Goal: Information Seeking & Learning: Compare options

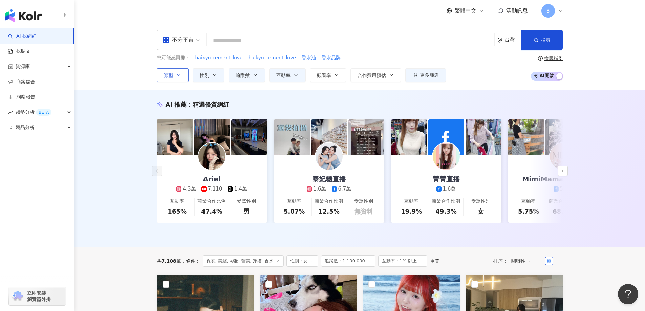
click at [169, 77] on span "類型" at bounding box center [168, 75] width 9 height 5
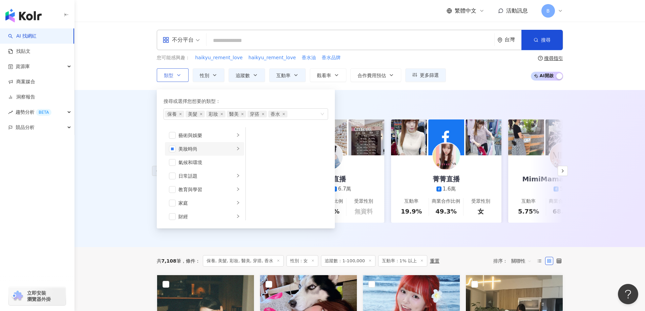
click at [236, 150] on icon "right" at bounding box center [238, 149] width 4 height 4
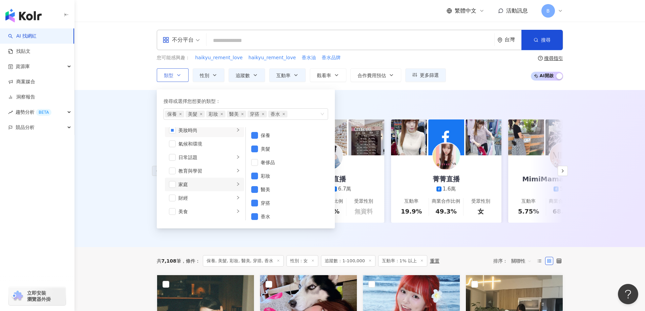
scroll to position [34, 0]
click at [236, 140] on div "button" at bounding box center [238, 142] width 4 height 6
click at [256, 134] on span "button" at bounding box center [254, 135] width 7 height 7
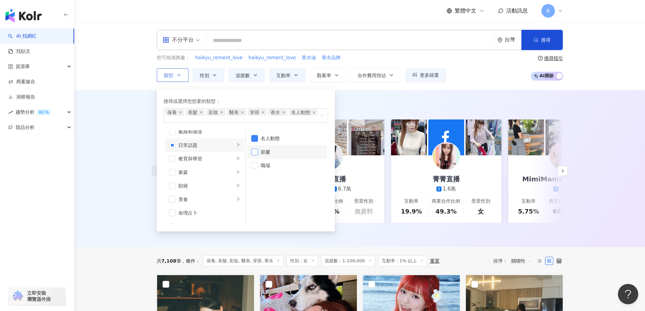
click at [256, 151] on span "button" at bounding box center [254, 152] width 7 height 7
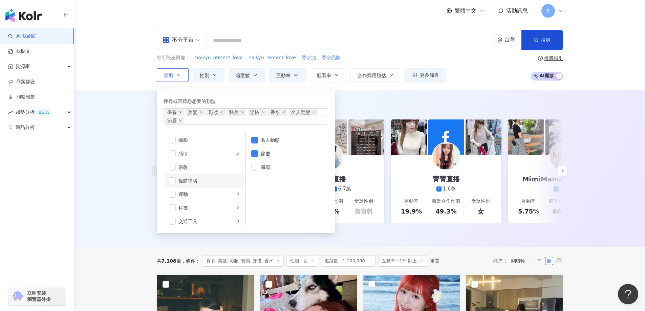
click at [186, 182] on div "促購導購" at bounding box center [210, 180] width 62 height 7
click at [213, 75] on icon "button" at bounding box center [214, 75] width 3 height 1
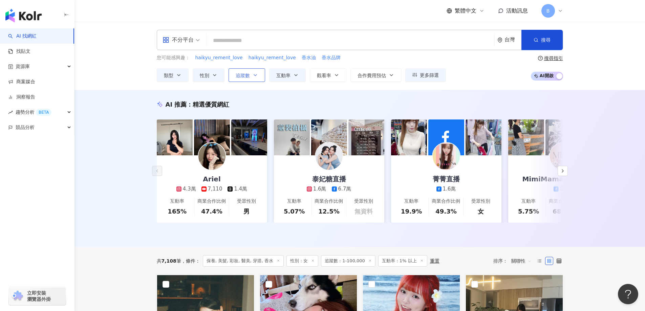
click at [253, 75] on icon "button" at bounding box center [255, 74] width 5 height 5
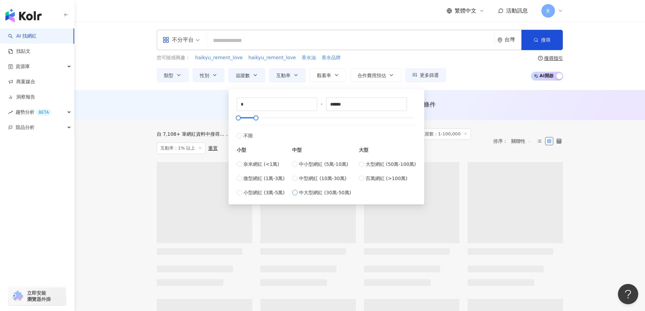
click at [331, 192] on span "中大型網紅 (30萬-50萬)" at bounding box center [325, 192] width 52 height 7
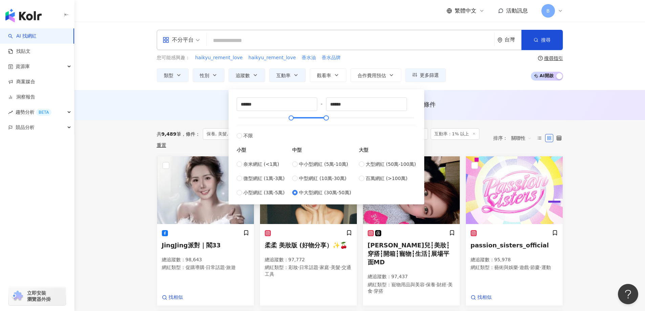
type input "******"
drag, startPoint x: 268, startPoint y: 103, endPoint x: 111, endPoint y: 100, distance: 156.9
type input "******"
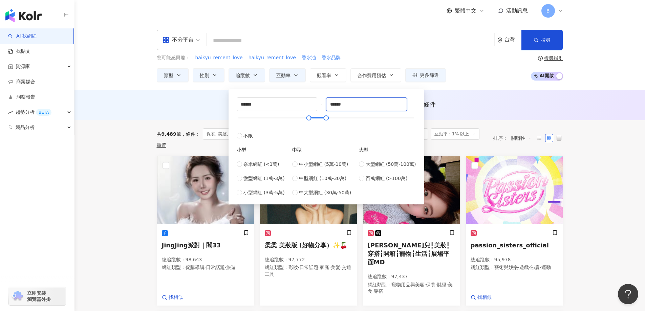
drag, startPoint x: 294, startPoint y: 104, endPoint x: 188, endPoint y: 104, distance: 105.7
type input "*"
type input "******"
click at [498, 92] on div "AI 推薦 ： 無結果，請嘗試搜尋其他語言關鍵字或條件" at bounding box center [360, 105] width 571 height 30
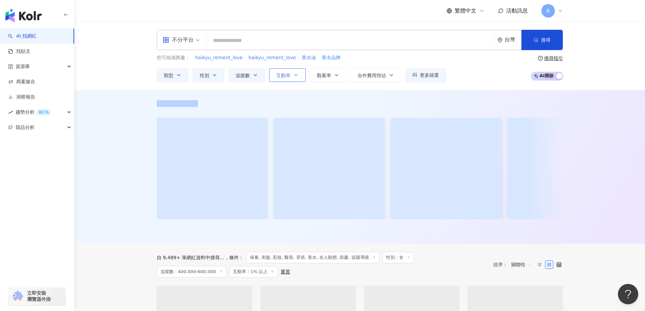
click at [288, 77] on span "互動率" at bounding box center [283, 75] width 14 height 5
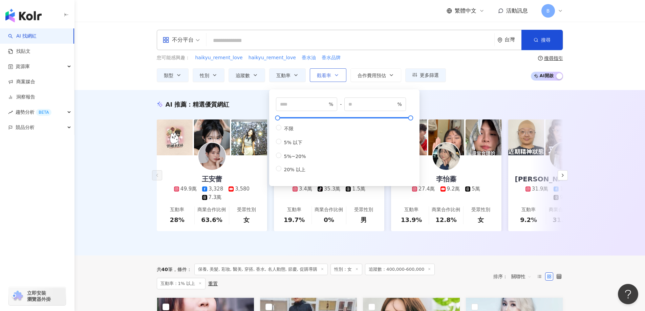
click at [331, 77] on span "觀看率" at bounding box center [324, 75] width 14 height 5
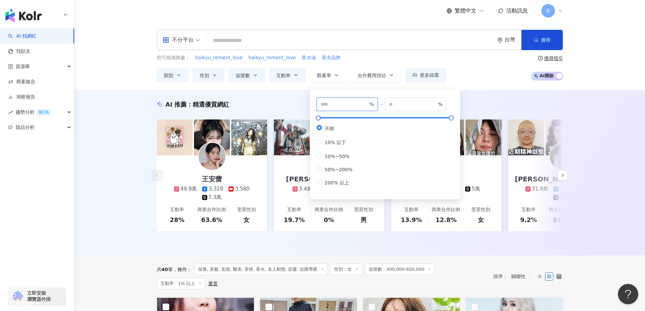
click at [331, 105] on input "number" at bounding box center [344, 104] width 47 height 7
type input "*"
click at [110, 147] on div "AI 推薦 ： 精選優質網紅 王安蕾 49.9萬 3,328 3,580 7.3萬 互動率 28% 商業合作比例 63.6% 受眾性別 女 薇亞 奧莉（19）…" at bounding box center [360, 173] width 571 height 166
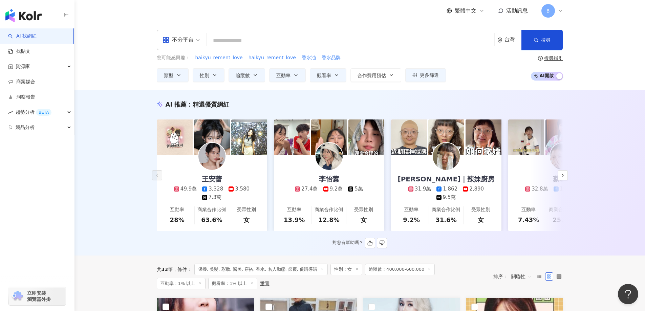
click at [209, 180] on div "王安蕾" at bounding box center [212, 178] width 34 height 9
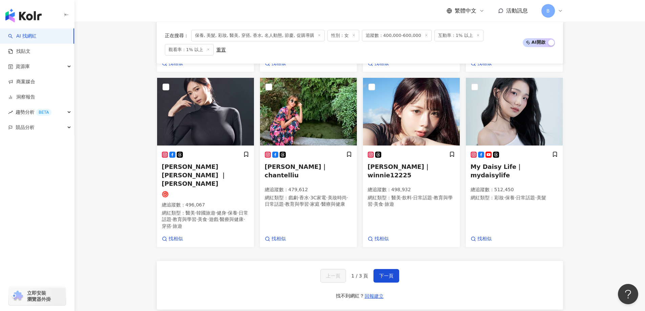
scroll to position [542, 0]
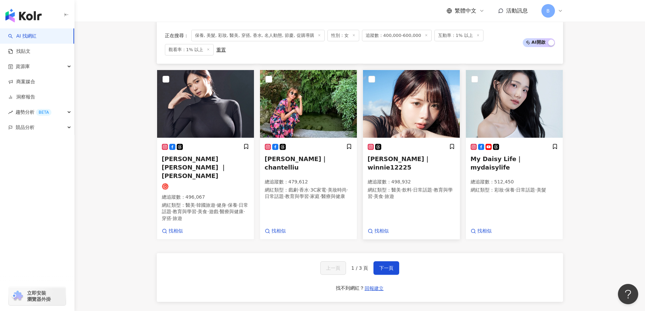
click at [393, 109] on img at bounding box center [411, 104] width 97 height 68
click at [518, 91] on img at bounding box center [514, 104] width 97 height 68
click at [404, 113] on img at bounding box center [411, 104] width 97 height 68
click at [390, 266] on span "下一頁" at bounding box center [386, 268] width 14 height 5
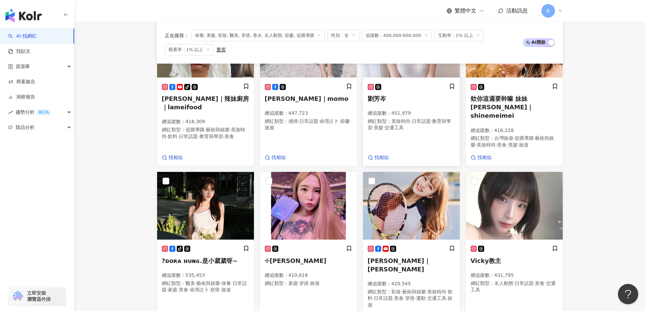
scroll to position [447, 0]
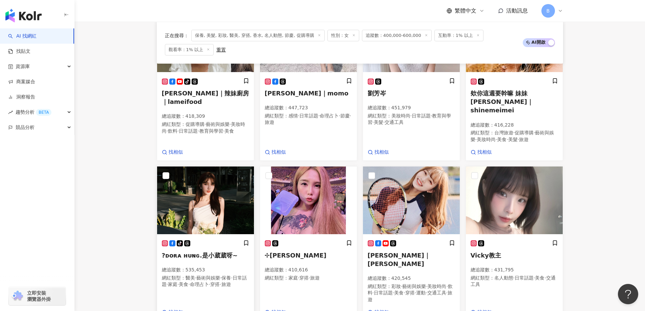
click at [182, 234] on img at bounding box center [205, 201] width 97 height 68
click at [400, 201] on img at bounding box center [411, 201] width 97 height 68
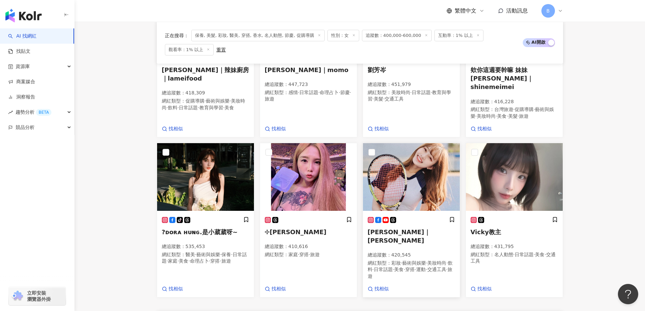
scroll to position [515, 0]
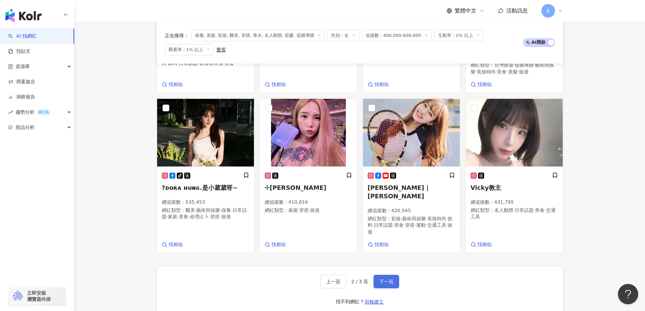
click at [388, 278] on button "下一頁" at bounding box center [387, 282] width 26 height 14
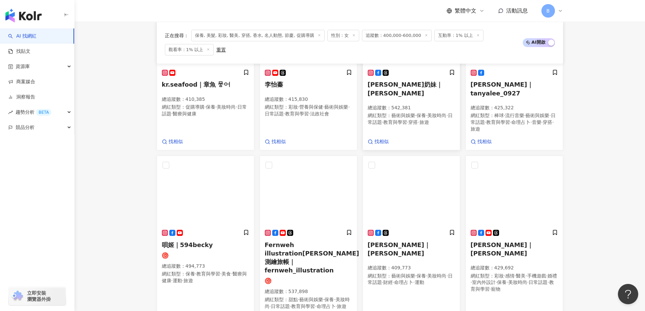
scroll to position [237, 0]
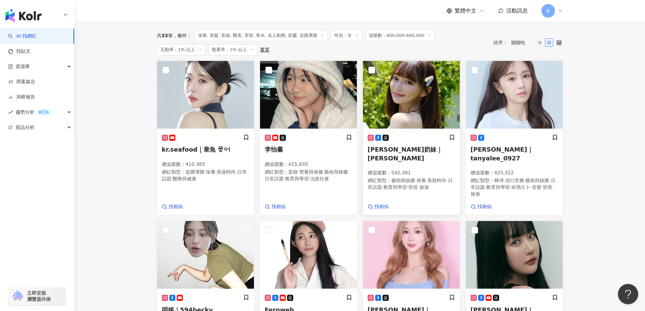
click at [419, 86] on img at bounding box center [411, 95] width 97 height 68
click at [510, 85] on img at bounding box center [514, 95] width 97 height 68
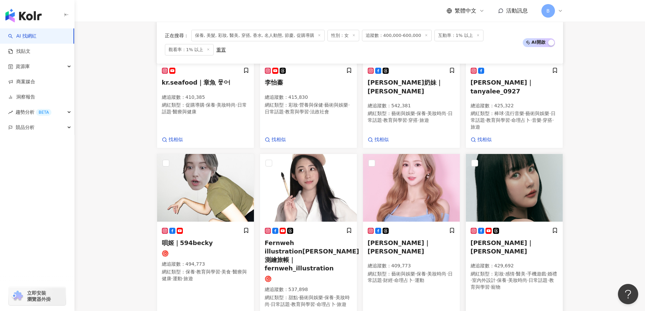
scroll to position [305, 0]
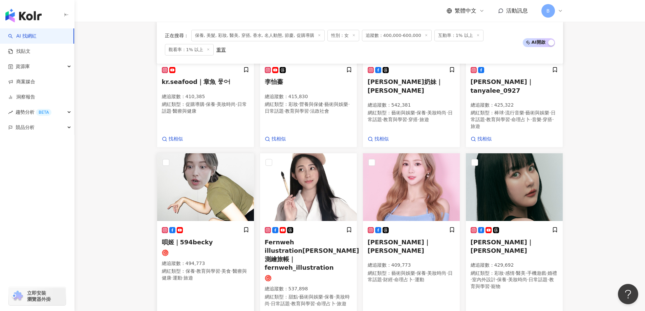
click at [226, 186] on img at bounding box center [205, 187] width 97 height 68
click at [518, 186] on img at bounding box center [514, 187] width 97 height 68
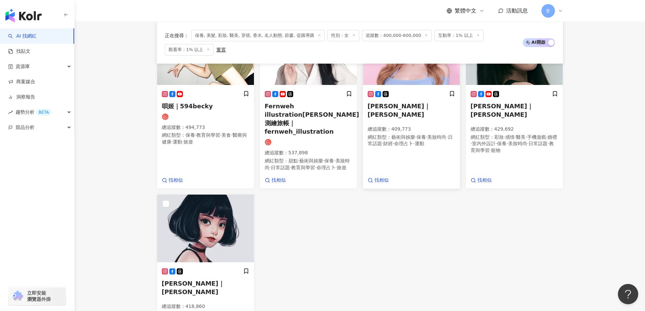
scroll to position [474, 0]
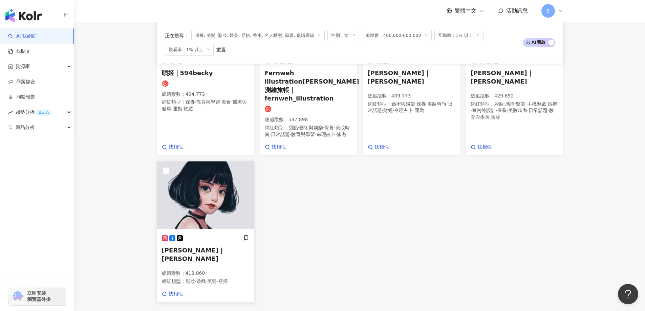
click at [212, 173] on img at bounding box center [205, 196] width 97 height 68
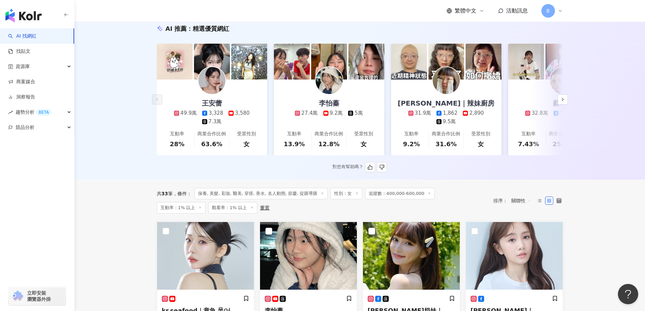
scroll to position [0, 0]
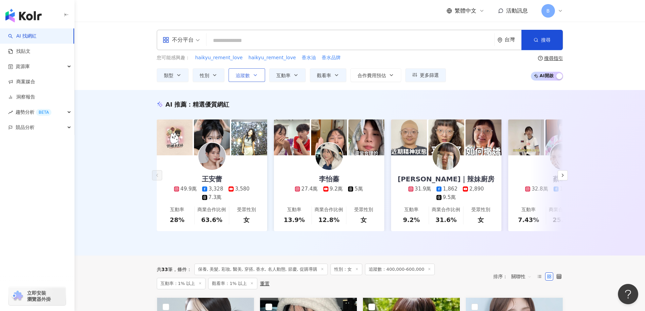
click at [245, 77] on span "追蹤數" at bounding box center [243, 75] width 14 height 5
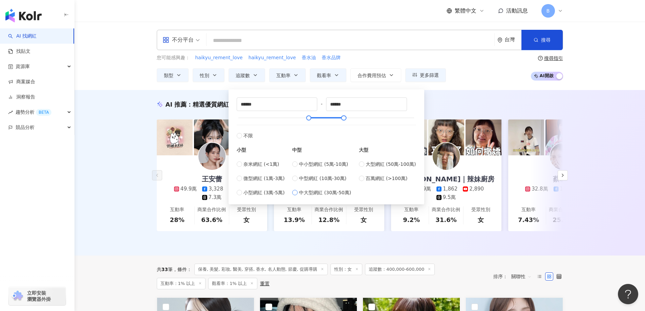
click at [316, 194] on span "中大型網紅 (30萬-50萬)" at bounding box center [325, 192] width 52 height 7
type input "******"
click at [317, 194] on span "中大型網紅 (30萬-50萬)" at bounding box center [325, 192] width 52 height 7
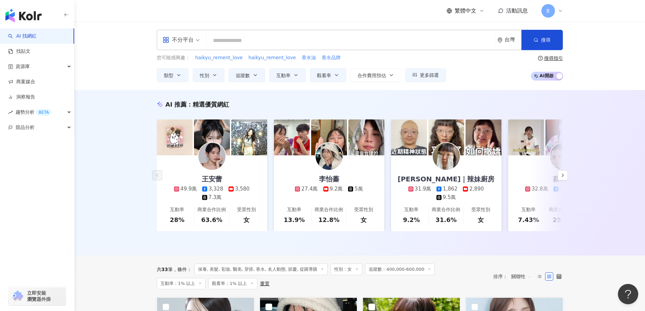
click at [92, 185] on div "AI 推薦 ： 精選優質網紅 王安蕾 49.9萬 3,328 3,580 7.3萬 互動率 28% 商業合作比例 63.6% 受眾性別 女 李怡蓁 27.4萬…" at bounding box center [360, 173] width 571 height 166
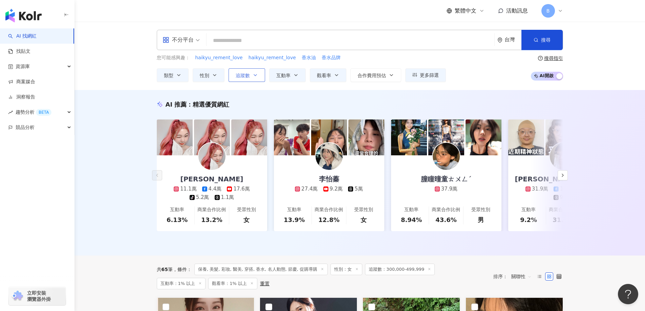
click at [254, 75] on icon "button" at bounding box center [255, 74] width 5 height 5
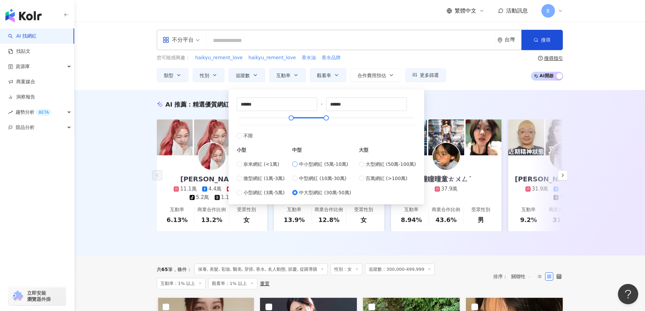
click at [326, 163] on span "中小型網紅 (5萬-10萬)" at bounding box center [323, 164] width 49 height 7
type input "*****"
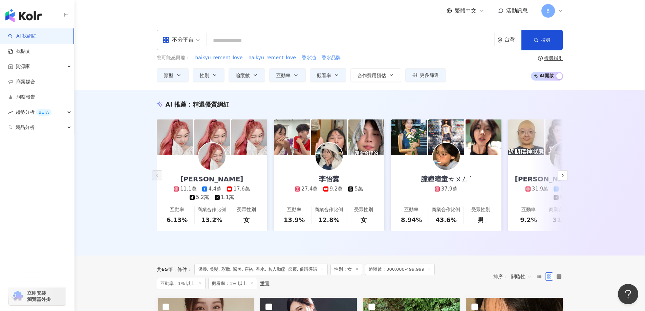
click at [137, 155] on div "AI 推薦 ： 精選優質網紅 李侑真 11.1萬 4.4萬 17.6萬 tiktok-icon 5.2萬 1.1萬 互動率 6.13% 商業合作比例 13.2…" at bounding box center [360, 173] width 571 height 166
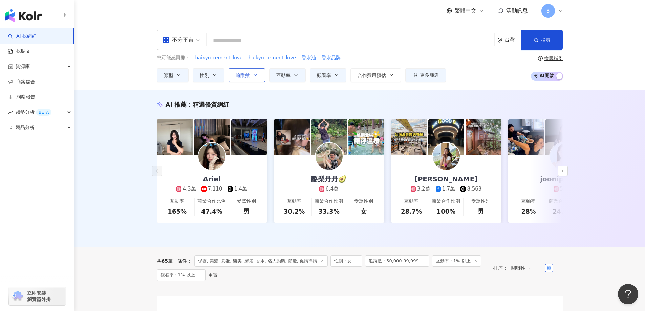
click at [239, 74] on span "追蹤數" at bounding box center [243, 75] width 14 height 5
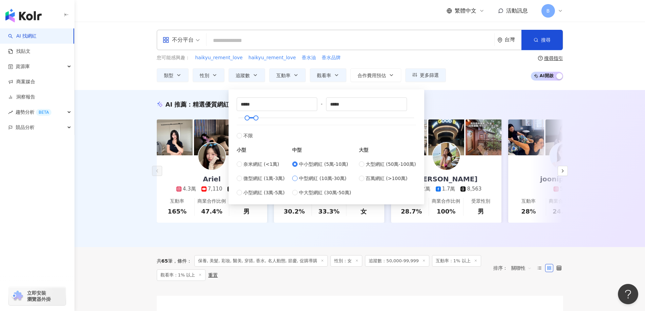
click at [308, 181] on span "中型網紅 (10萬-30萬)" at bounding box center [322, 178] width 47 height 7
type input "******"
click at [310, 163] on span "中小型網紅 (5萬-10萬)" at bounding box center [323, 164] width 49 height 7
type input "*****"
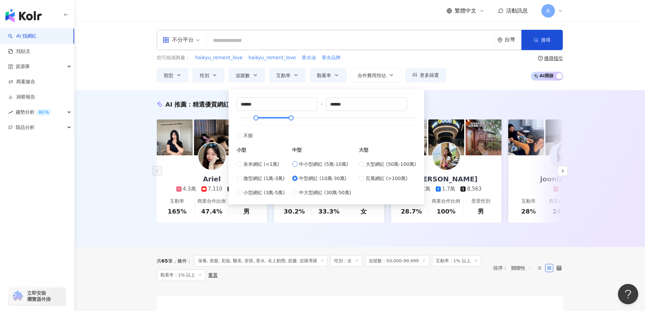
type input "*****"
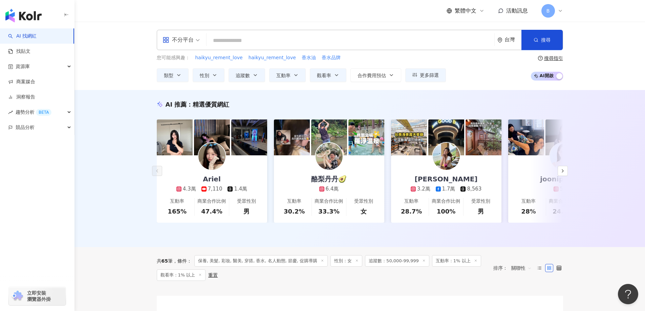
click at [126, 163] on div "AI 推薦 ： 精選優質網紅 Ariel 4.3萬 7,110 1.4萬 互動率 165% 商業合作比例 47.4% 受眾性別 男 酪梨丹丹🥑 6.4萬 互動…" at bounding box center [360, 168] width 571 height 157
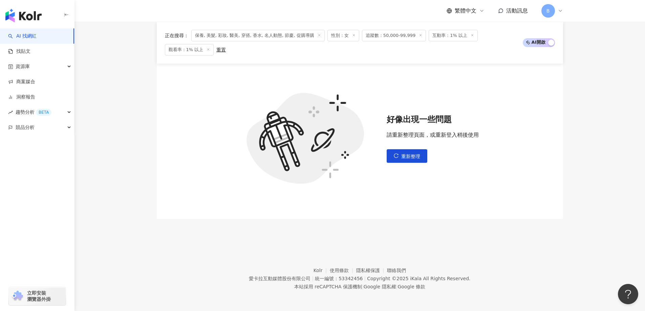
scroll to position [243, 0]
click at [397, 157] on icon "reload" at bounding box center [396, 155] width 4 height 4
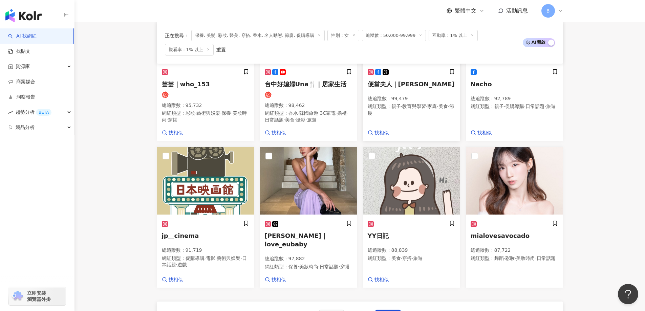
scroll to position [508, 0]
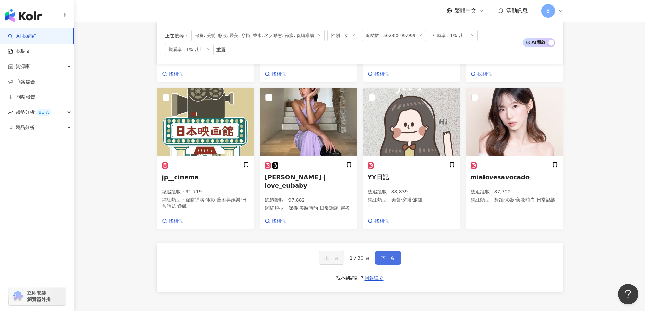
click at [389, 259] on span "下一頁" at bounding box center [388, 257] width 14 height 5
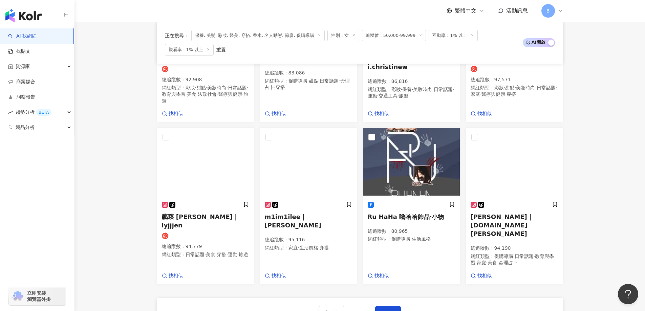
scroll to position [511, 0]
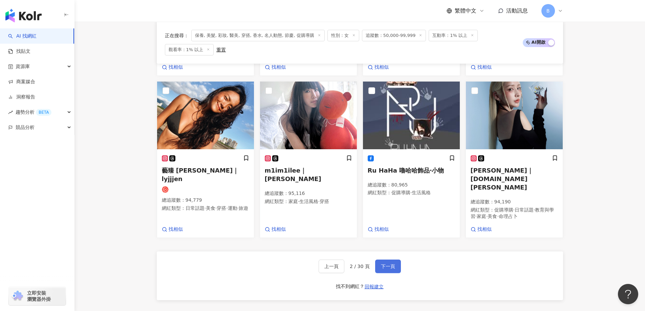
click at [386, 264] on span "下一頁" at bounding box center [388, 266] width 14 height 5
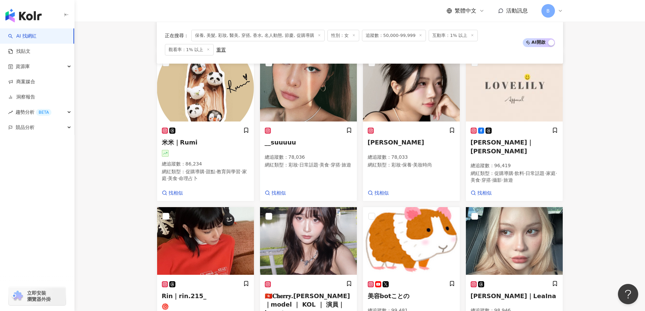
scroll to position [484, 0]
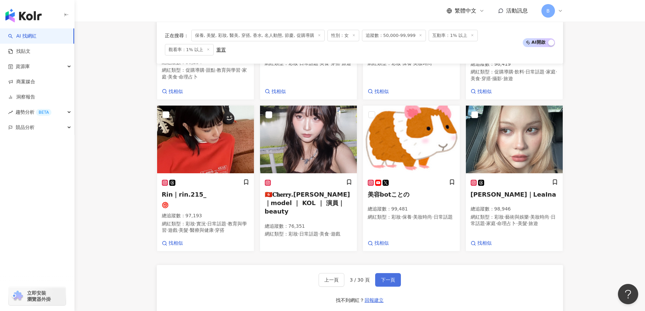
click at [398, 287] on button "下一頁" at bounding box center [388, 280] width 26 height 14
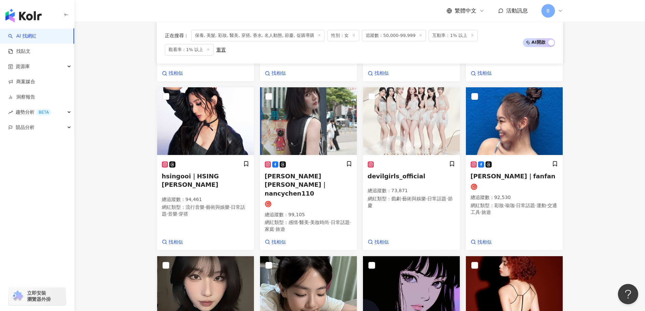
scroll to position [370, 0]
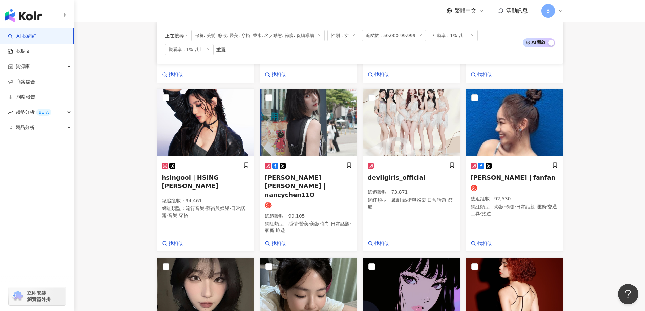
click at [120, 53] on main "不分平台 台灣 搜尋 您可能感興趣： haikyu_rement_love haikyu_rement_love 香水油 香水品牌 類型 性別 追蹤數 互動率…" at bounding box center [360, 65] width 571 height 826
click at [300, 100] on img at bounding box center [308, 123] width 97 height 68
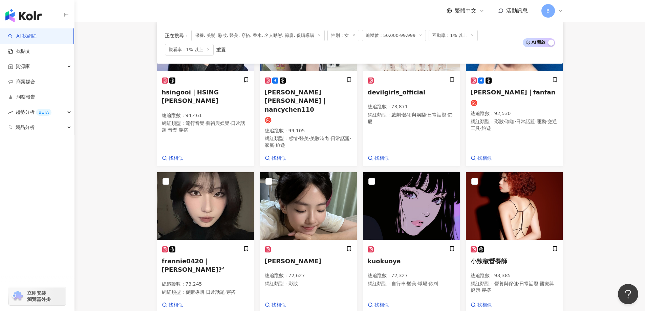
scroll to position [471, 0]
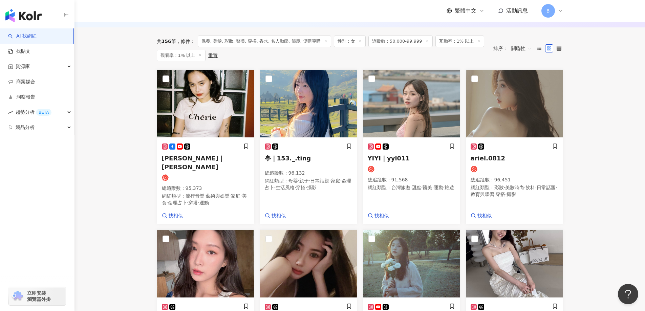
scroll to position [213, 0]
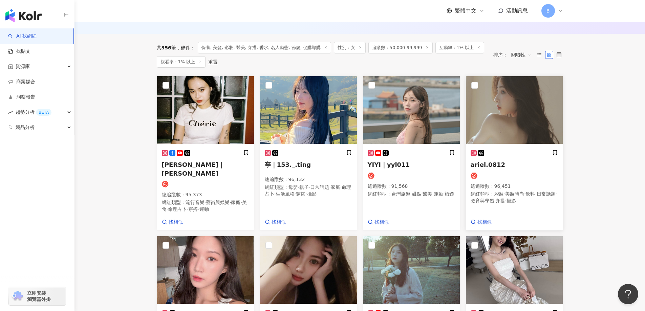
click at [487, 119] on img at bounding box center [514, 110] width 97 height 68
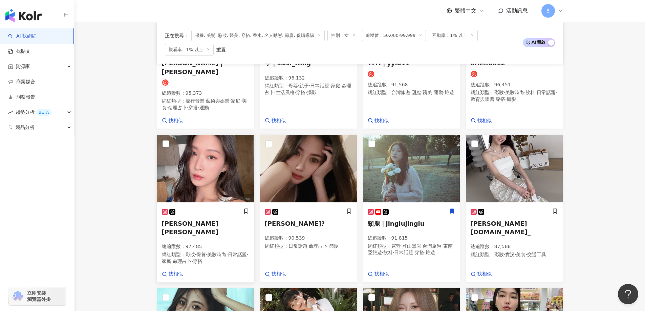
click at [204, 146] on img at bounding box center [205, 169] width 97 height 68
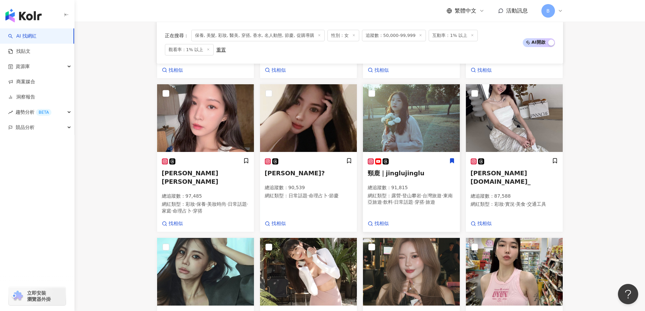
scroll to position [349, 0]
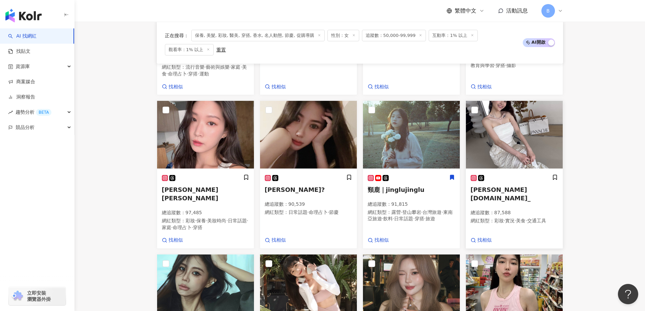
click at [515, 129] on img at bounding box center [514, 135] width 97 height 68
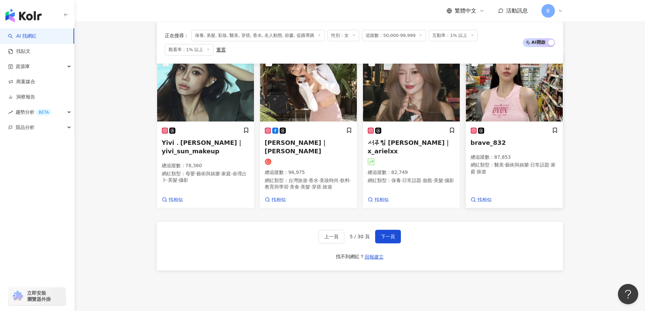
scroll to position [552, 0]
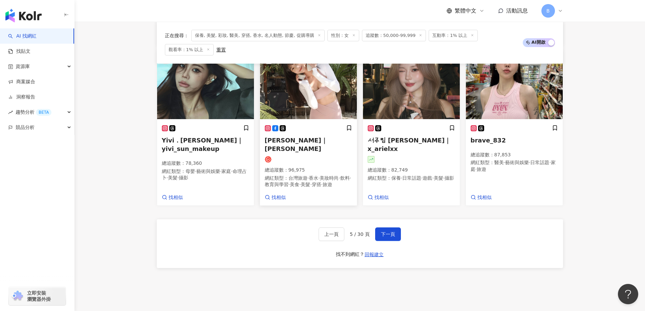
click at [318, 91] on img at bounding box center [308, 85] width 97 height 68
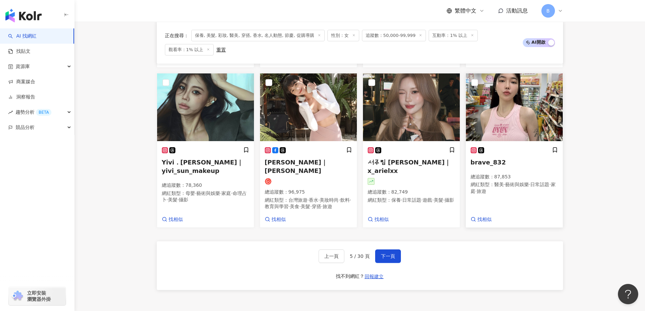
scroll to position [518, 0]
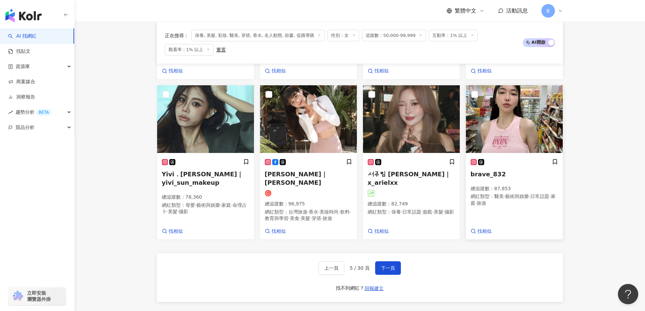
click at [514, 95] on img at bounding box center [514, 119] width 97 height 68
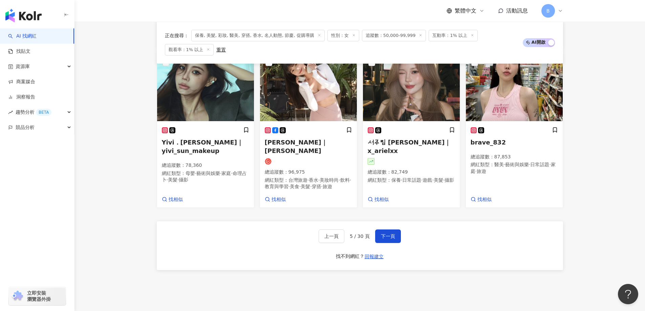
scroll to position [593, 0]
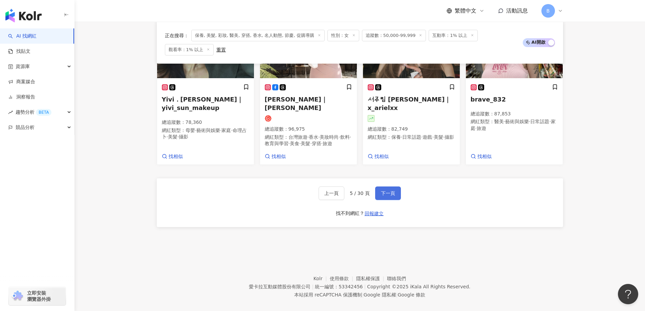
click at [384, 191] on span "下一頁" at bounding box center [388, 193] width 14 height 5
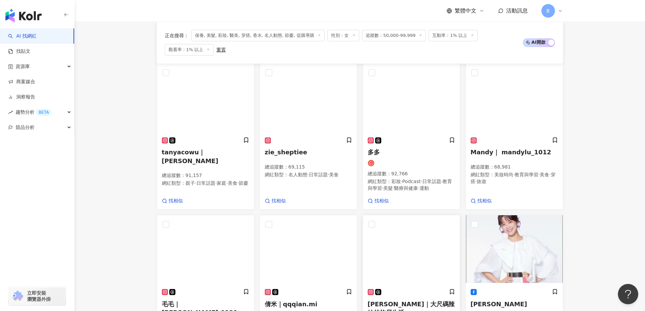
scroll to position [161, 0]
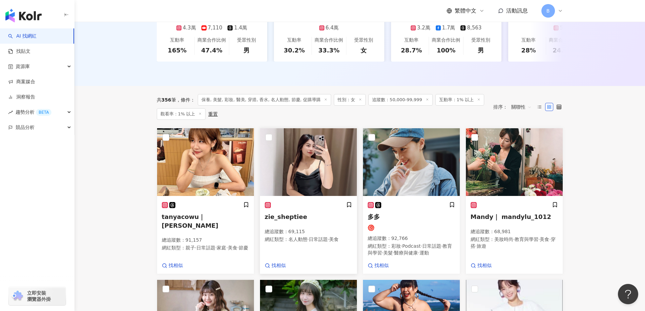
click at [309, 160] on img at bounding box center [308, 162] width 97 height 68
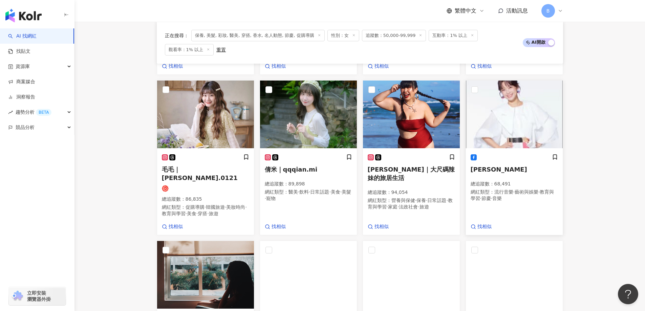
scroll to position [364, 0]
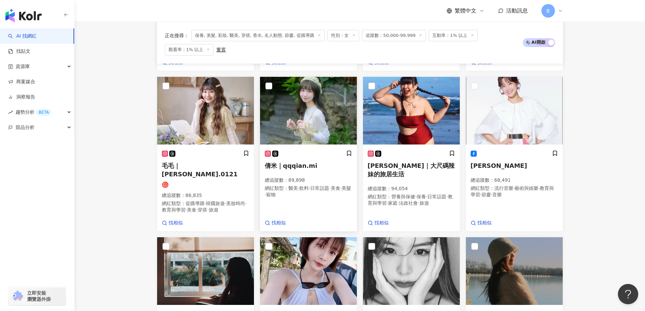
click at [281, 124] on img at bounding box center [308, 111] width 97 height 68
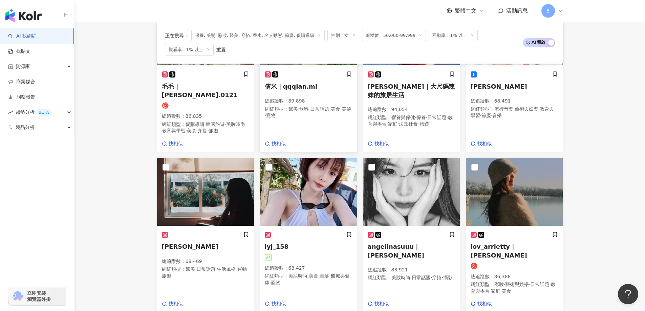
scroll to position [466, 0]
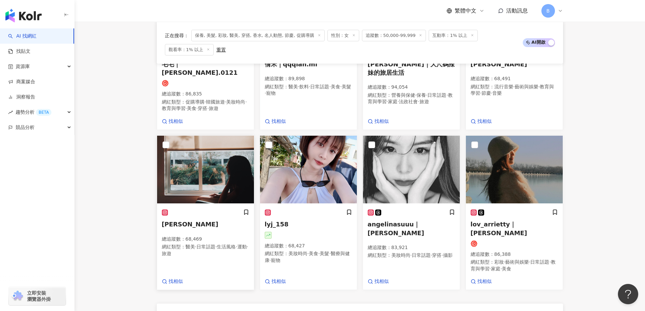
click at [225, 171] on img at bounding box center [205, 170] width 97 height 68
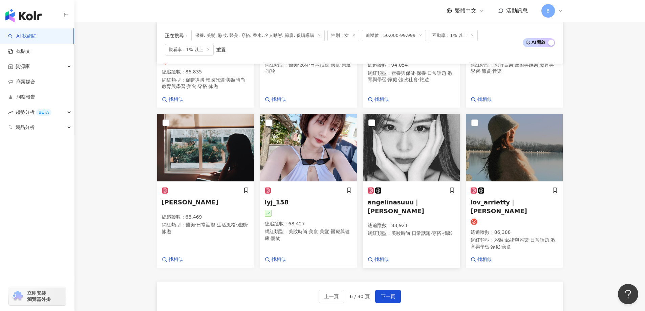
scroll to position [500, 0]
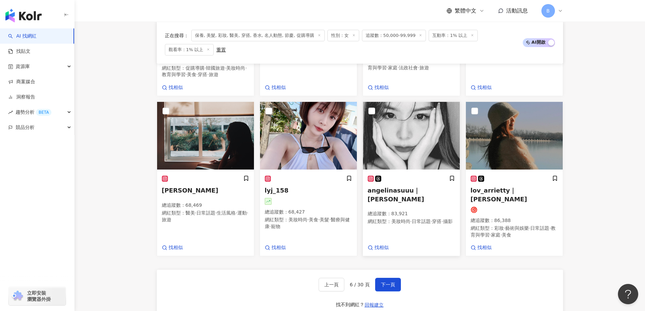
click at [403, 152] on img at bounding box center [411, 136] width 97 height 68
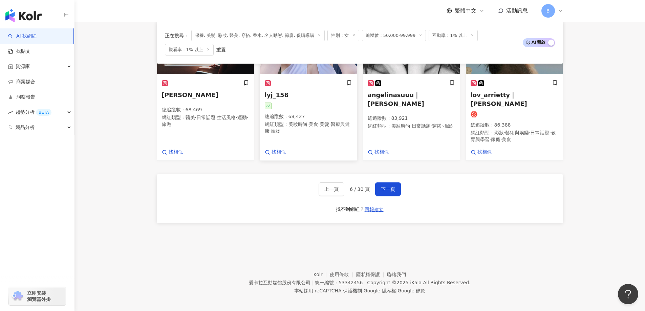
scroll to position [602, 0]
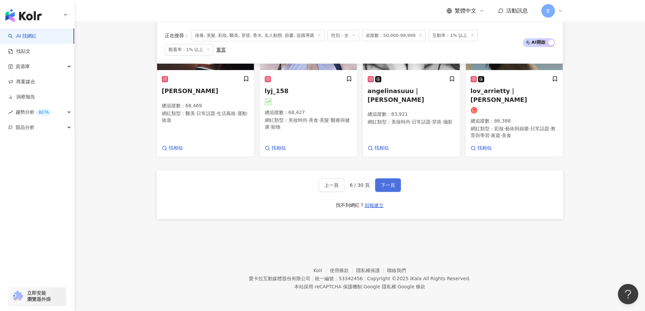
click at [385, 187] on span "下一頁" at bounding box center [388, 185] width 14 height 5
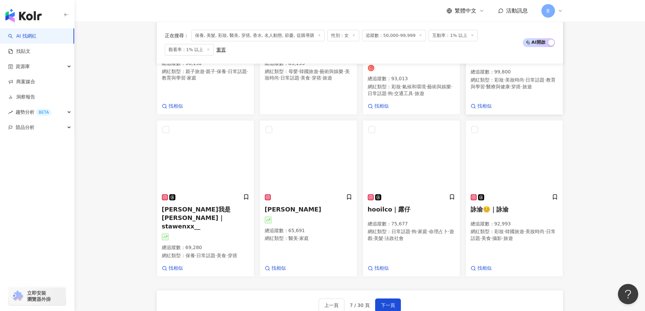
scroll to position [506, 0]
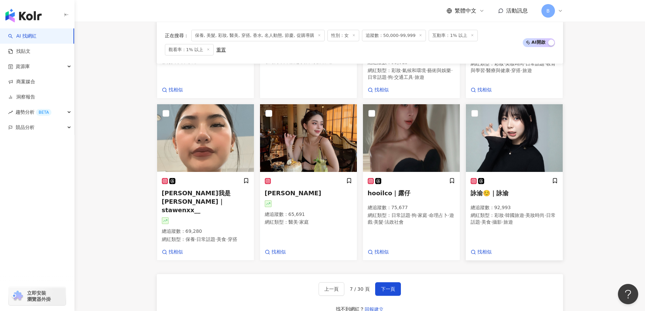
click at [520, 128] on img at bounding box center [514, 138] width 97 height 68
click at [390, 288] on span "下一頁" at bounding box center [388, 289] width 14 height 5
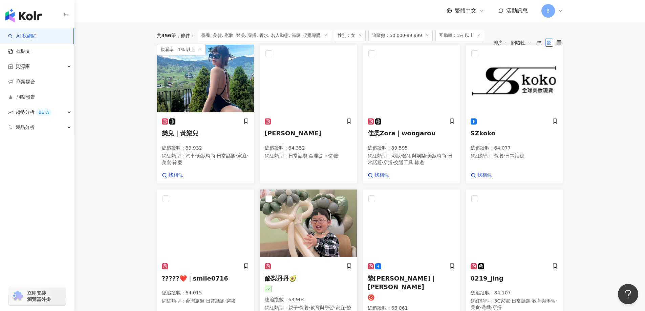
scroll to position [177, 0]
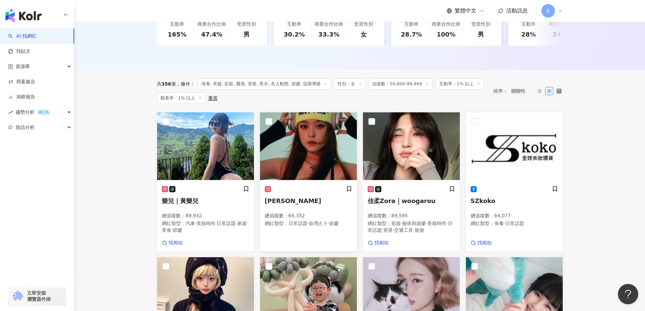
click at [300, 151] on img at bounding box center [308, 146] width 97 height 68
click at [414, 148] on img at bounding box center [411, 146] width 97 height 68
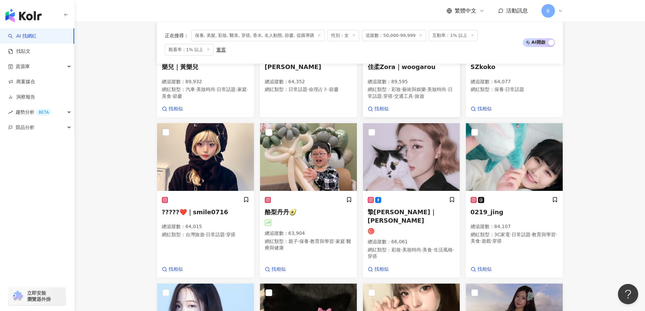
scroll to position [347, 0]
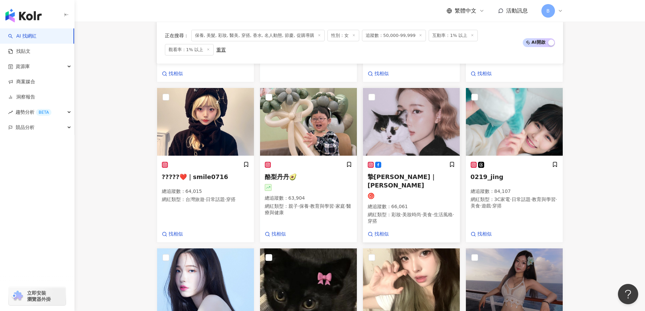
click at [417, 141] on img at bounding box center [411, 122] width 97 height 68
click at [491, 124] on img at bounding box center [514, 122] width 97 height 68
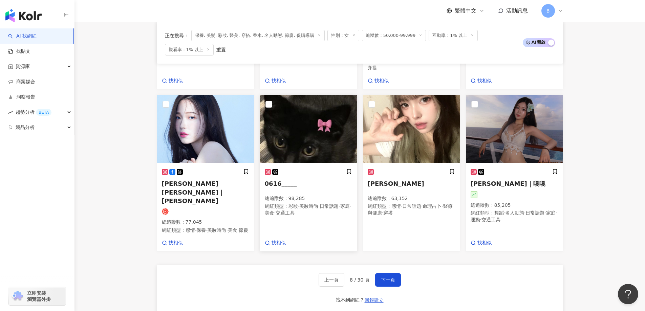
scroll to position [550, 0]
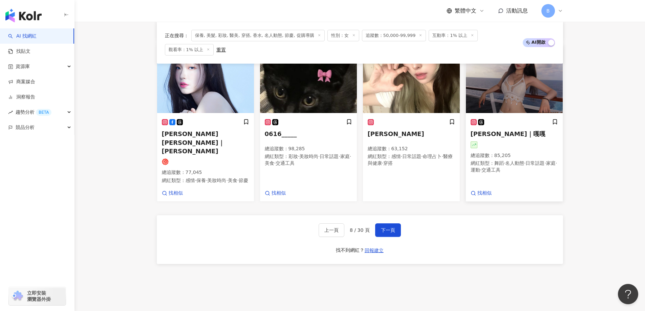
click at [499, 90] on img at bounding box center [514, 79] width 97 height 68
drag, startPoint x: 119, startPoint y: 71, endPoint x: 162, endPoint y: 71, distance: 43.0
click at [390, 228] on span "下一頁" at bounding box center [388, 230] width 14 height 5
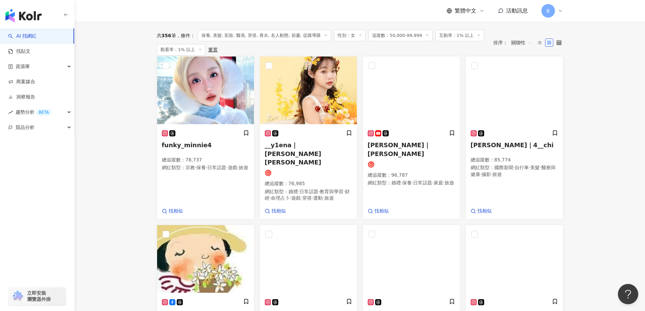
scroll to position [218, 0]
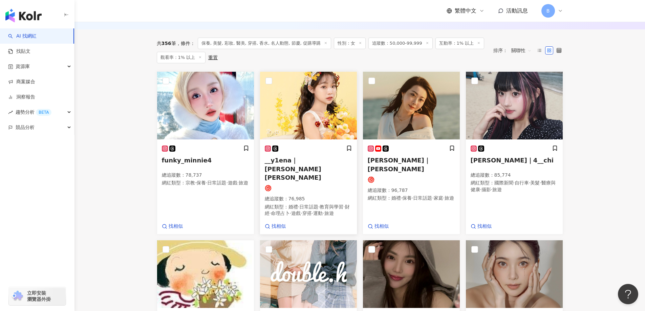
click at [309, 96] on img at bounding box center [308, 106] width 97 height 68
click at [272, 223] on span "找相似" at bounding box center [279, 226] width 14 height 7
click at [498, 94] on img at bounding box center [514, 106] width 97 height 68
click at [396, 99] on img at bounding box center [411, 106] width 97 height 68
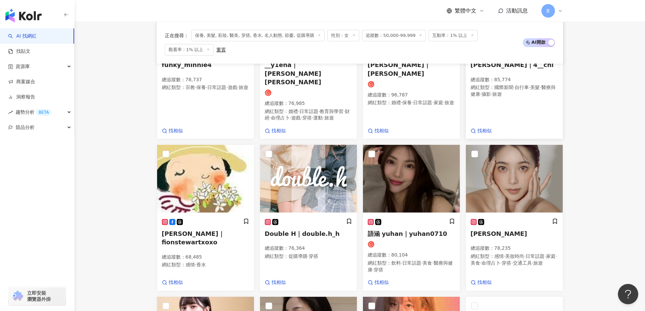
scroll to position [319, 0]
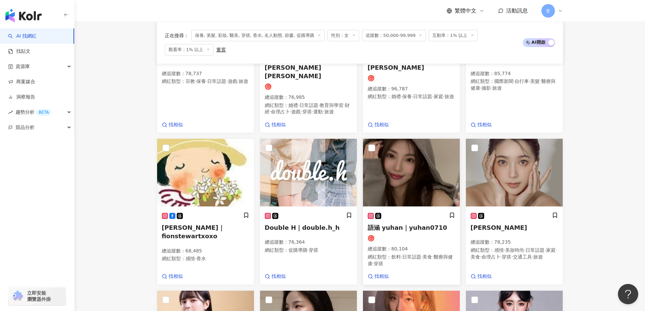
click at [438, 147] on img at bounding box center [411, 173] width 97 height 68
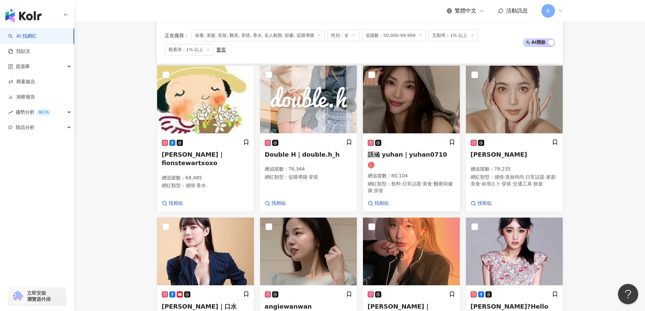
scroll to position [455, 0]
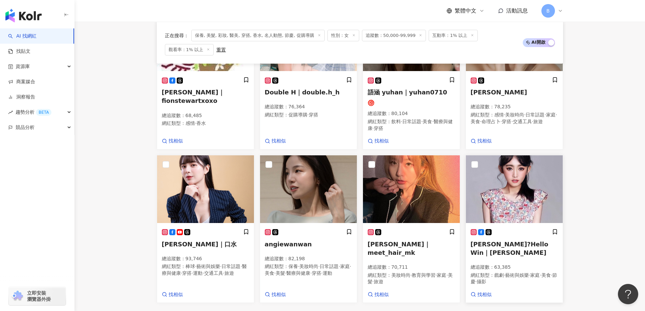
click at [495, 189] on img at bounding box center [514, 189] width 97 height 68
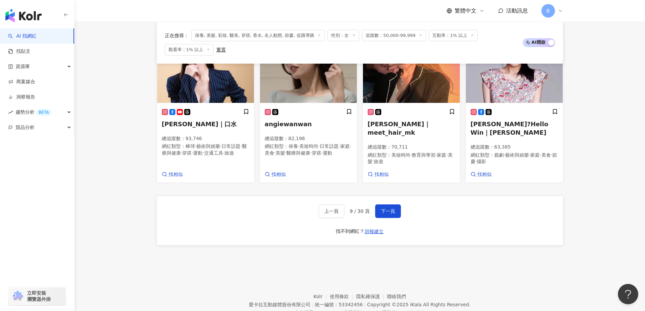
scroll to position [593, 0]
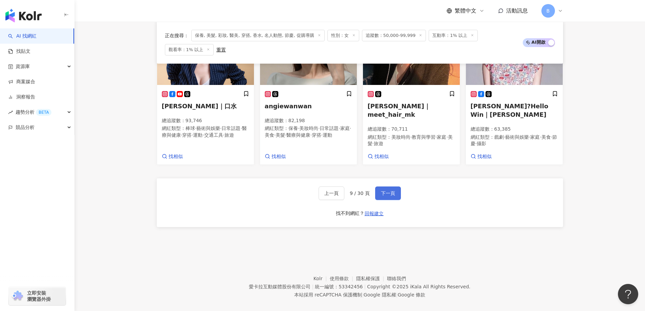
click at [390, 191] on span "下一頁" at bounding box center [388, 193] width 14 height 5
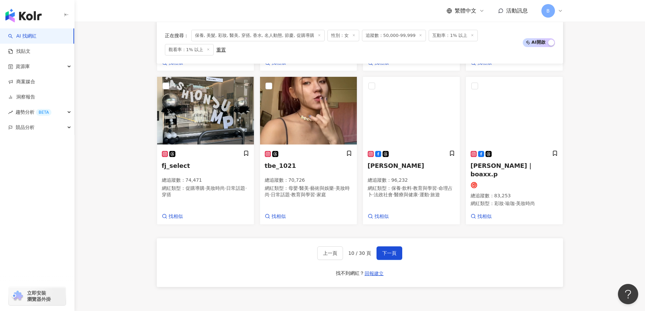
scroll to position [600, 0]
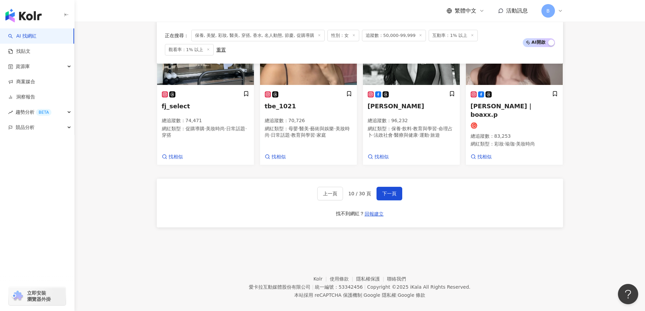
drag, startPoint x: 101, startPoint y: 103, endPoint x: 123, endPoint y: 103, distance: 21.7
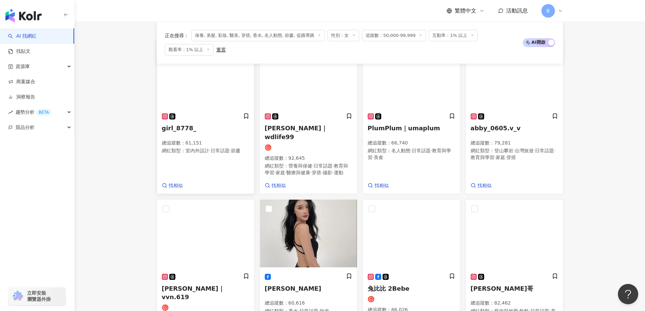
scroll to position [193, 0]
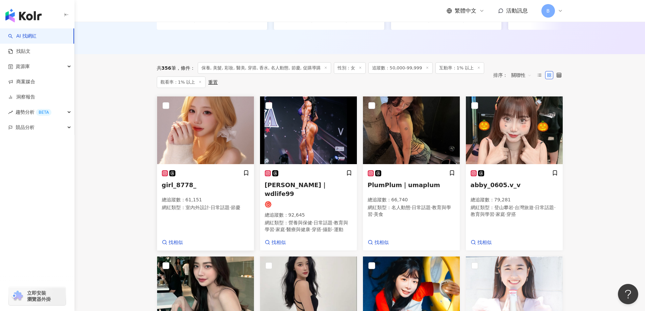
click at [191, 123] on img at bounding box center [205, 131] width 97 height 68
click at [427, 133] on img at bounding box center [411, 131] width 97 height 68
click at [511, 119] on img at bounding box center [514, 131] width 97 height 68
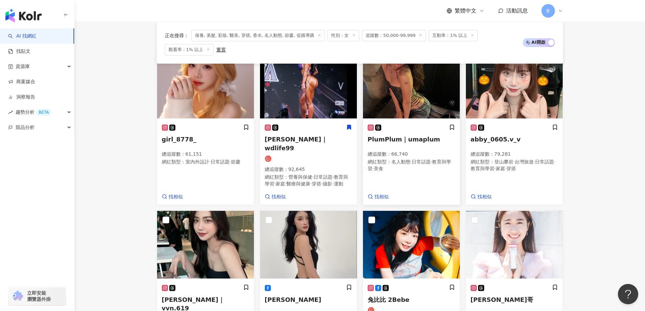
scroll to position [295, 0]
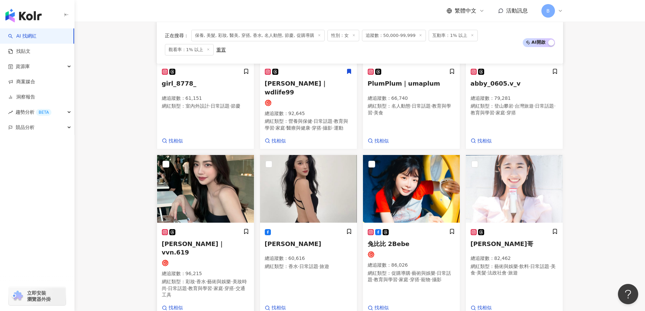
click at [220, 180] on img at bounding box center [205, 189] width 97 height 68
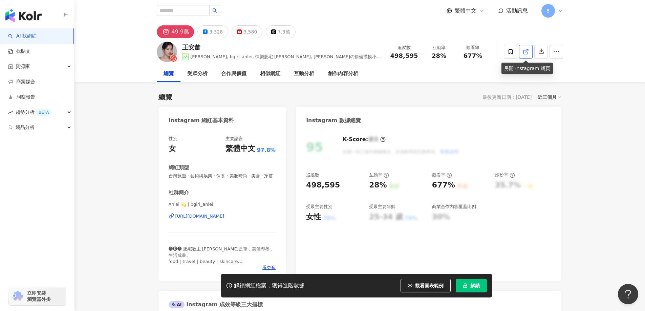
click at [525, 49] on icon at bounding box center [526, 52] width 6 height 6
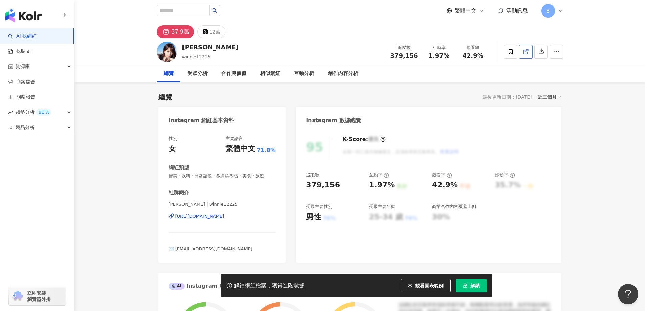
click at [524, 49] on icon at bounding box center [526, 52] width 6 height 6
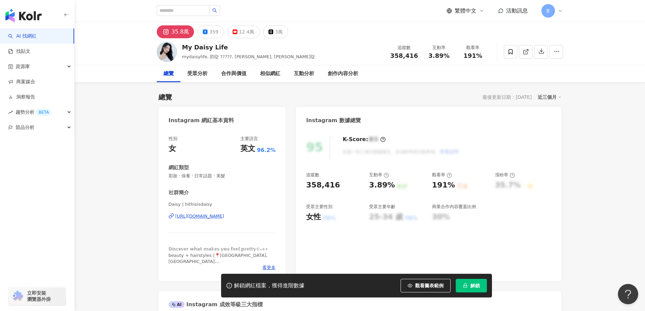
drag, startPoint x: 132, startPoint y: 112, endPoint x: 143, endPoint y: 110, distance: 11.0
drag, startPoint x: 523, startPoint y: 54, endPoint x: 533, endPoint y: 56, distance: 9.8
click at [524, 55] on icon at bounding box center [526, 52] width 6 height 6
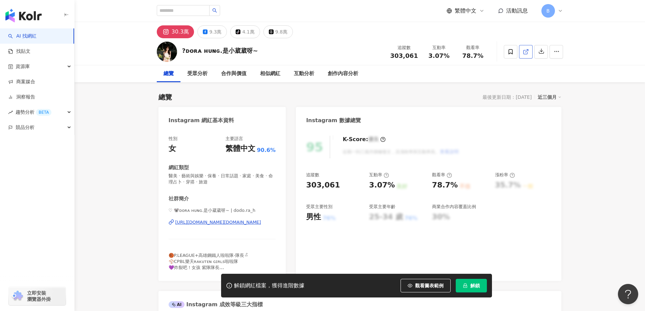
click at [528, 54] on icon at bounding box center [526, 52] width 6 height 6
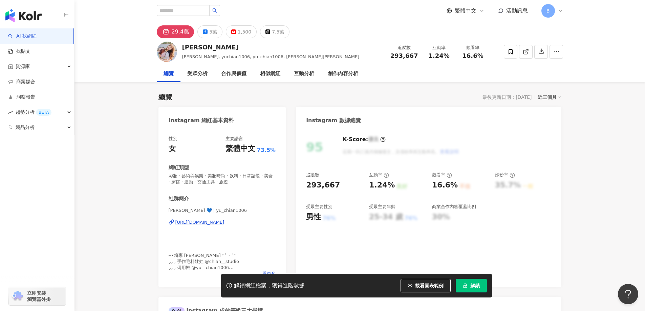
click at [526, 53] on icon at bounding box center [526, 52] width 6 height 6
click at [236, 177] on span "彩妝 · 藝術與娛樂 · 美妝時尚 · 飲料 · 日常話題 · 美食 · 穿搭 · 運動 · 交通工具 · 旅遊" at bounding box center [222, 179] width 107 height 12
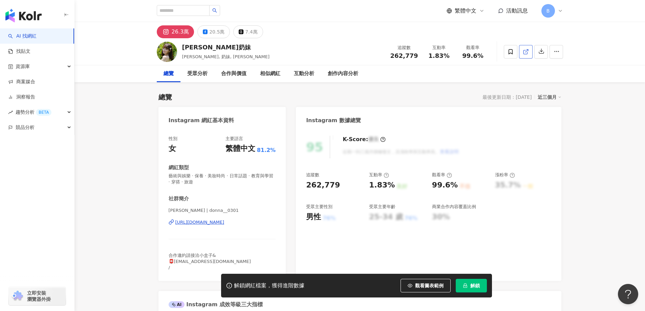
click at [525, 51] on icon at bounding box center [526, 52] width 6 height 6
click at [246, 177] on span "藝術與娛樂 · 保養 · 美妝時尚 · 日常話題 · 教育與學習 · 穿搭 · 旅遊" at bounding box center [222, 179] width 107 height 12
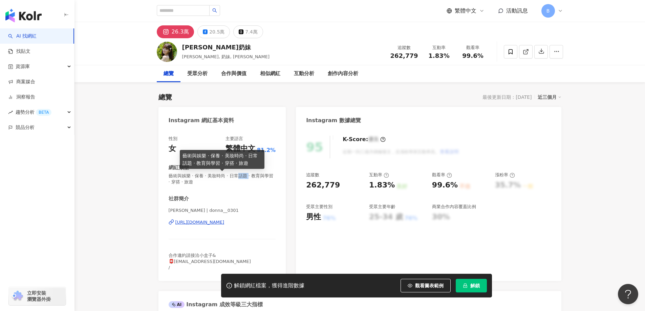
click at [246, 177] on span "藝術與娛樂 · 保養 · 美妝時尚 · 日常話題 · 教育與學習 · 穿搭 · 旅遊" at bounding box center [222, 179] width 107 height 12
copy span "藝術與娛樂 · 保養 · 美妝時尚 · 日常話題 · 教育與學習 · 穿搭 · 旅遊"
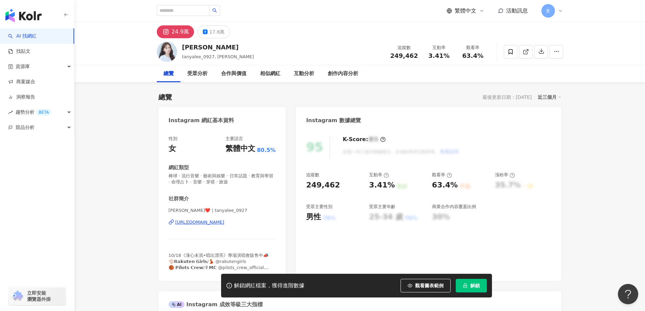
click at [525, 52] on line at bounding box center [526, 50] width 3 height 3
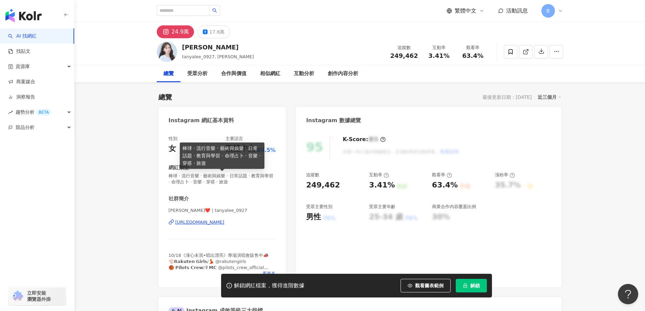
click at [223, 175] on span "棒球 · 流行音樂 · 藝術與娛樂 · 日常話題 · 教育與學習 · 命理占卜 · 音樂 · 穿搭 · 旅遊" at bounding box center [222, 179] width 107 height 12
copy span "棒球 · 流行音樂 · 藝術與娛樂 · 日常話題 · 教育與學習 · 命理占卜 · 音樂 · 穿搭 · 旅遊"
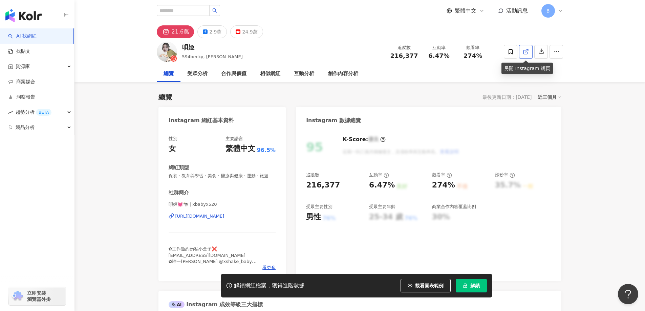
click at [529, 49] on link at bounding box center [526, 52] width 14 height 14
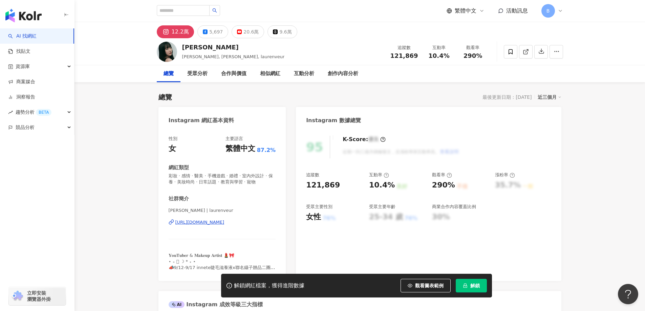
click at [523, 54] on icon at bounding box center [526, 52] width 6 height 6
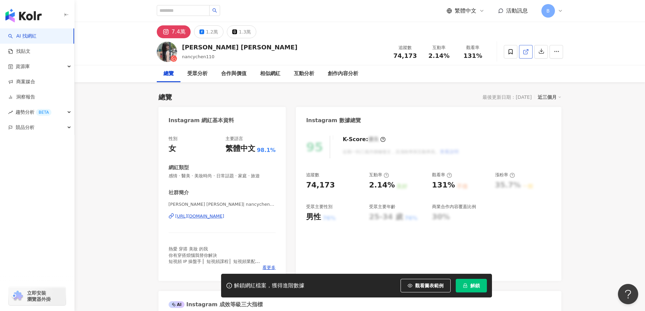
click at [525, 55] on span at bounding box center [526, 51] width 6 height 7
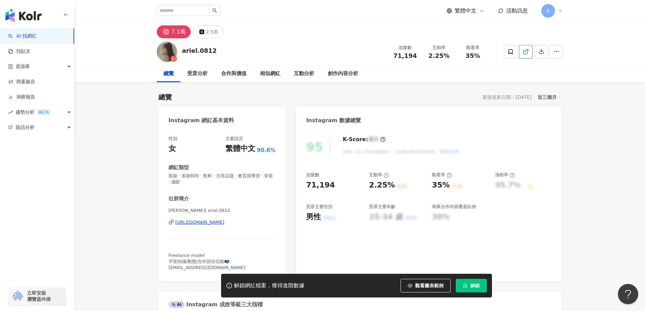
click at [525, 54] on icon at bounding box center [526, 52] width 4 height 4
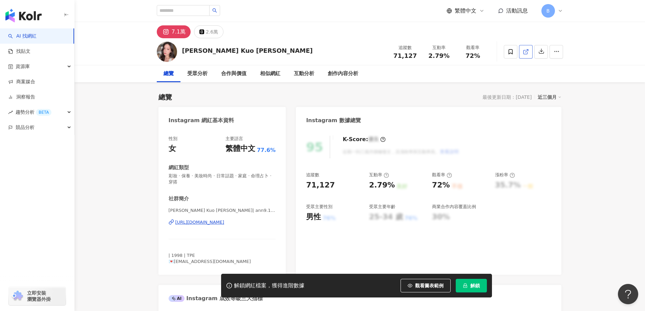
click at [528, 51] on icon at bounding box center [526, 52] width 6 height 6
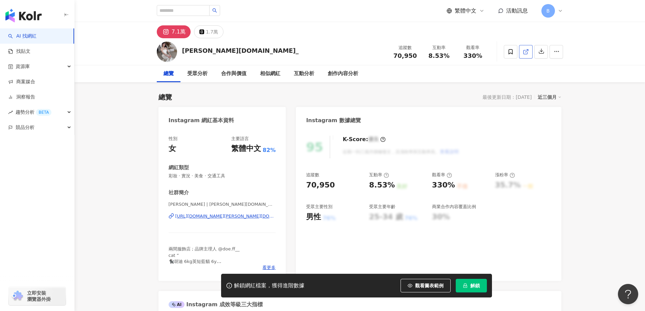
click at [524, 49] on icon at bounding box center [526, 52] width 6 height 6
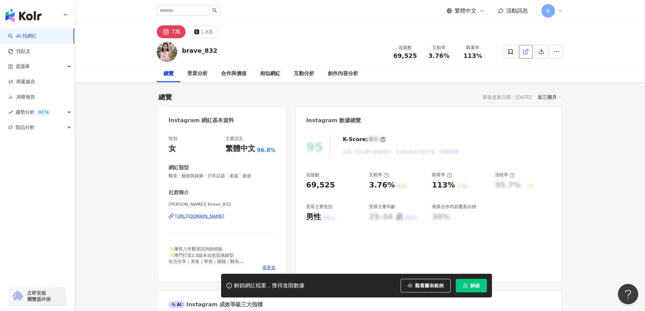
click at [526, 52] on line at bounding box center [526, 50] width 3 height 3
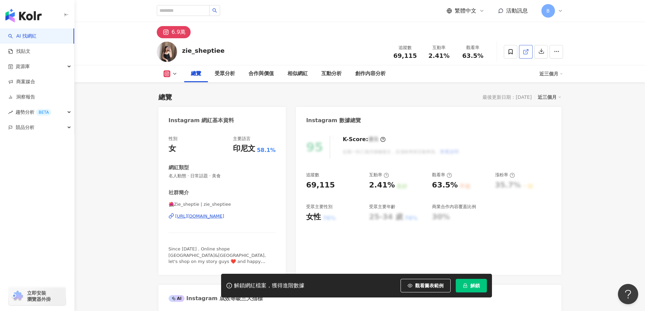
click at [526, 50] on icon at bounding box center [526, 52] width 6 height 6
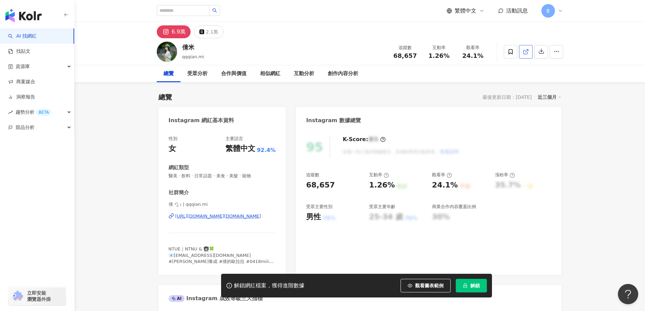
click at [527, 50] on icon at bounding box center [526, 52] width 6 height 6
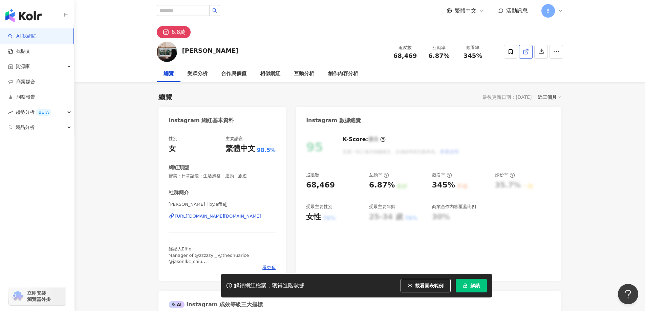
click at [523, 52] on icon at bounding box center [526, 52] width 6 height 6
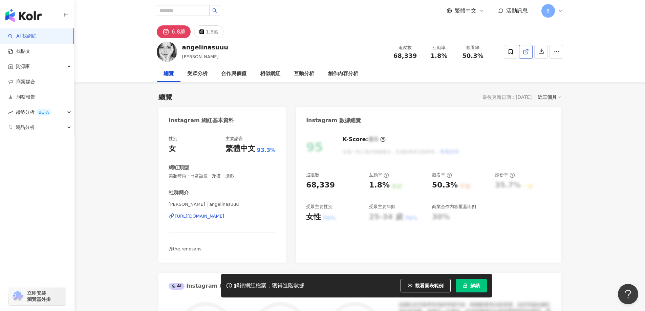
click at [522, 54] on link at bounding box center [526, 52] width 14 height 14
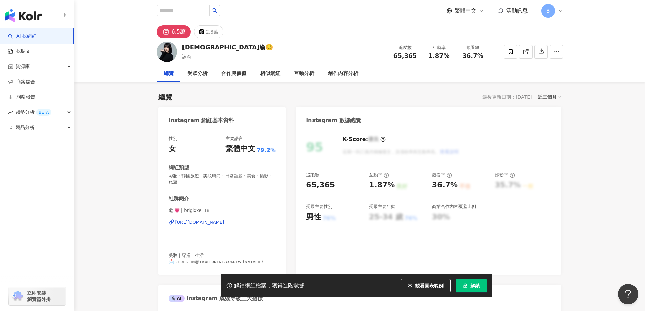
click at [529, 51] on icon at bounding box center [526, 52] width 6 height 6
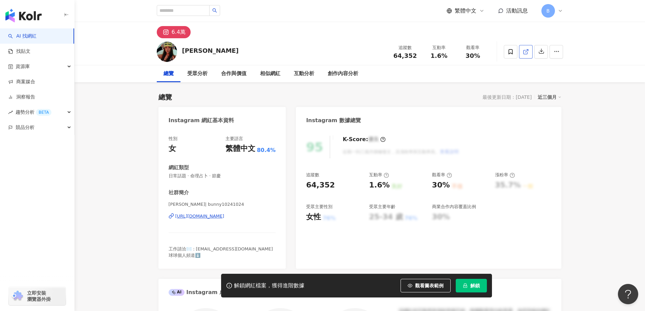
click at [524, 51] on icon at bounding box center [526, 52] width 6 height 6
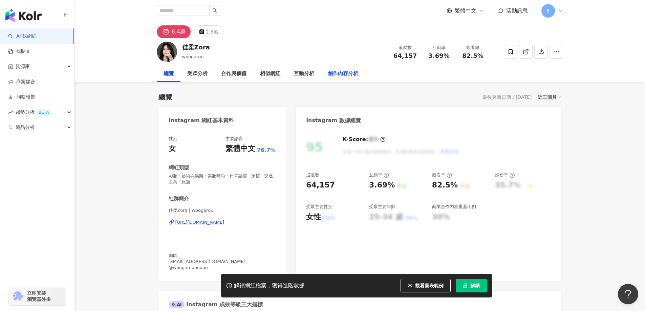
drag, startPoint x: 107, startPoint y: 75, endPoint x: 337, endPoint y: 81, distance: 229.4
click at [107, 75] on div "總覽 受眾分析 合作與價值 相似網紅 互動分析 創作內容分析" at bounding box center [360, 73] width 571 height 17
click at [527, 52] on icon at bounding box center [526, 52] width 6 height 6
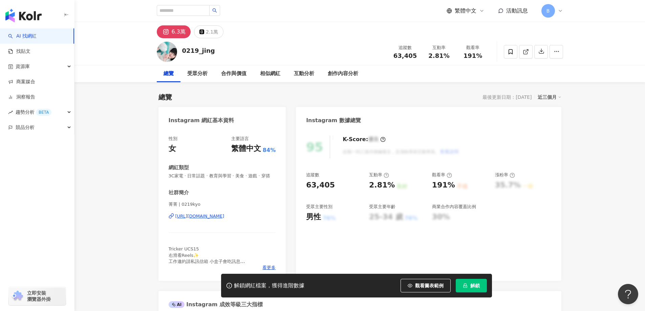
drag, startPoint x: 623, startPoint y: 117, endPoint x: 606, endPoint y: 104, distance: 21.5
click at [525, 54] on icon at bounding box center [526, 52] width 4 height 4
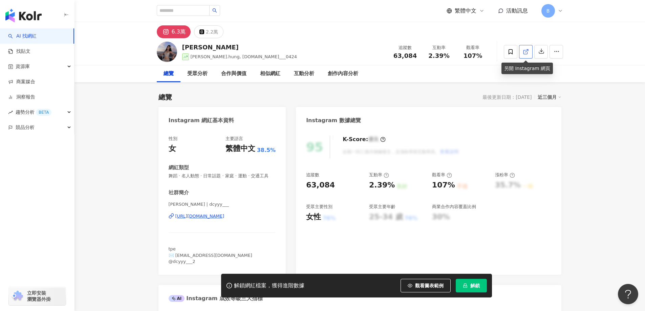
click at [524, 52] on icon at bounding box center [526, 52] width 6 height 6
click at [243, 174] on span "舞蹈 · 名人動態 · 日常話題 · 家庭 · 運動 · 交通工具" at bounding box center [222, 176] width 107 height 6
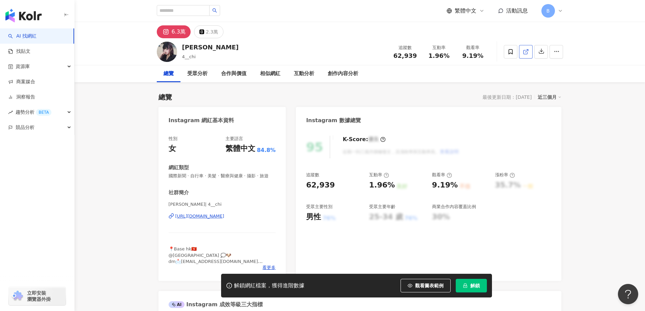
click at [526, 50] on icon at bounding box center [526, 52] width 6 height 6
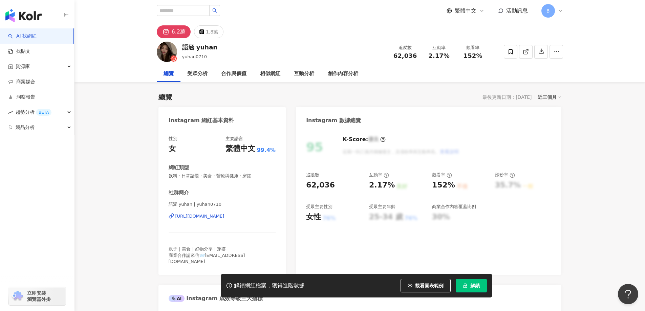
click at [526, 49] on icon at bounding box center [526, 52] width 6 height 6
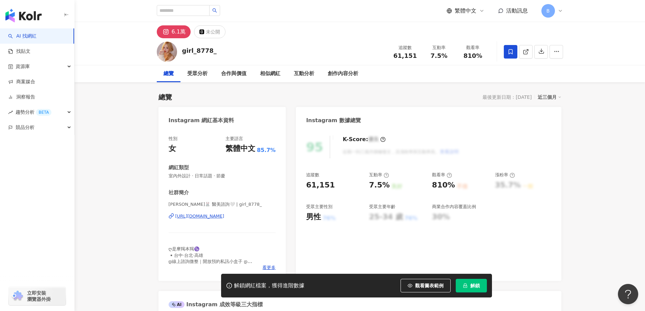
click at [527, 51] on icon at bounding box center [526, 52] width 6 height 6
click at [210, 175] on span "室內外設計 · 日常話題 · 節慶" at bounding box center [222, 176] width 107 height 6
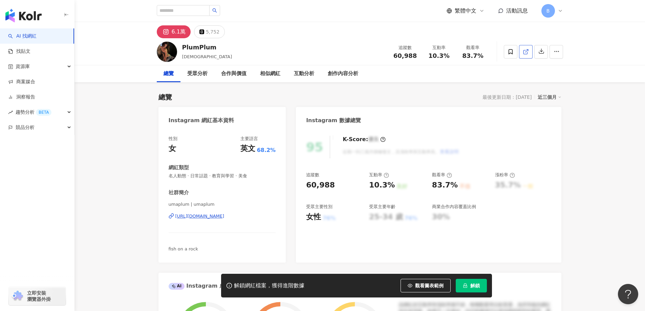
click at [528, 50] on line at bounding box center [526, 50] width 3 height 3
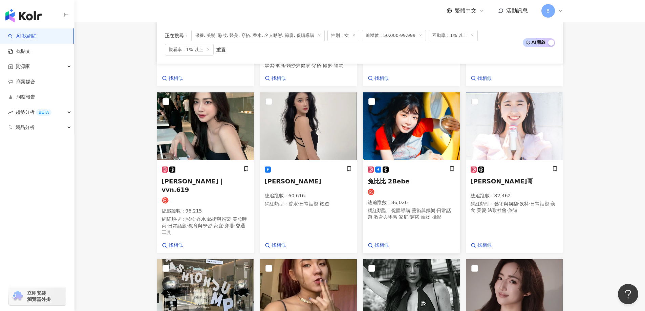
scroll to position [362, 0]
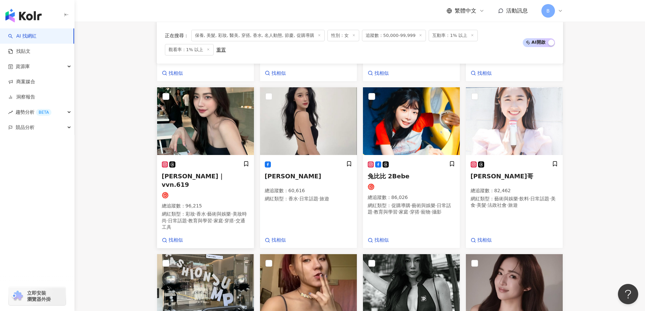
click at [219, 125] on img at bounding box center [205, 121] width 97 height 68
click at [316, 144] on img at bounding box center [308, 121] width 97 height 68
click at [522, 122] on img at bounding box center [514, 121] width 97 height 68
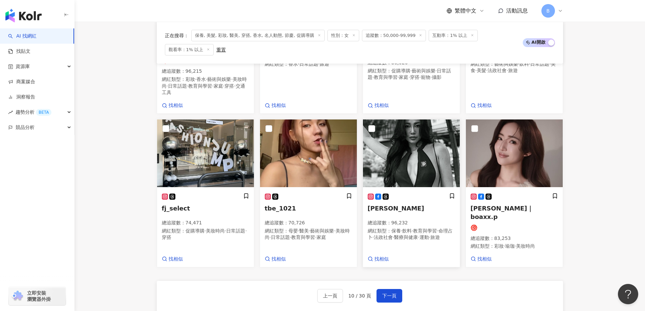
scroll to position [498, 0]
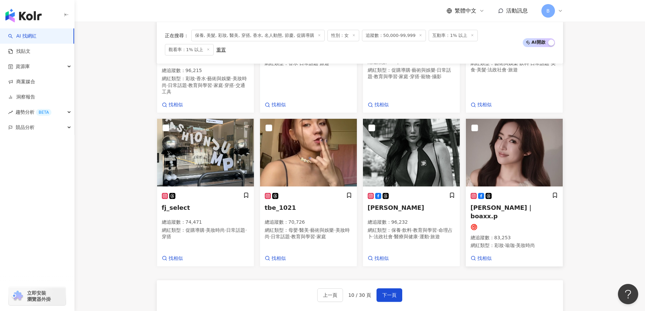
click at [510, 140] on img at bounding box center [514, 153] width 97 height 68
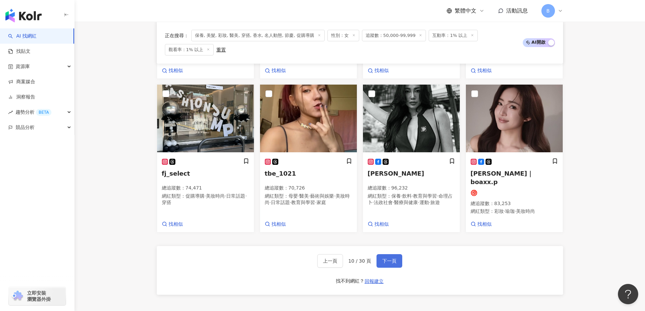
scroll to position [600, 0]
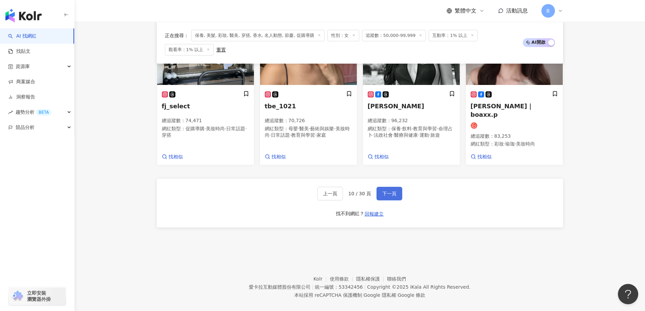
click at [390, 191] on span "下一頁" at bounding box center [389, 193] width 14 height 5
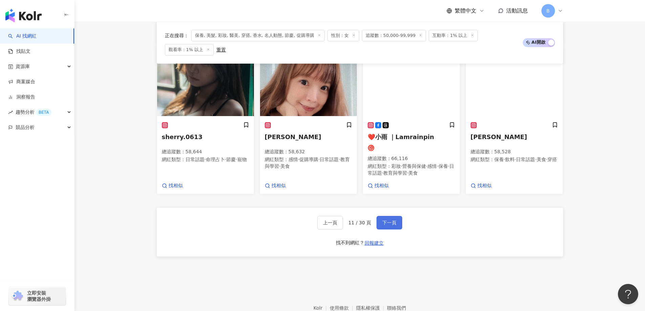
scroll to position [588, 0]
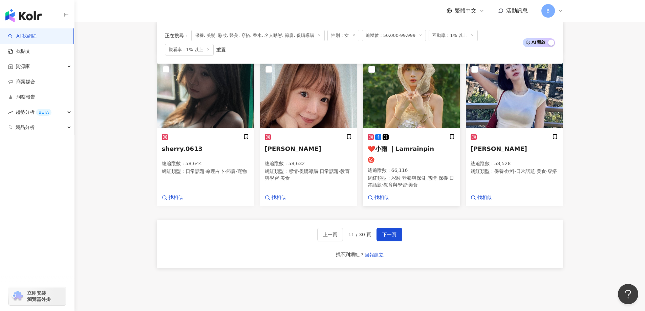
scroll to position [486, 0]
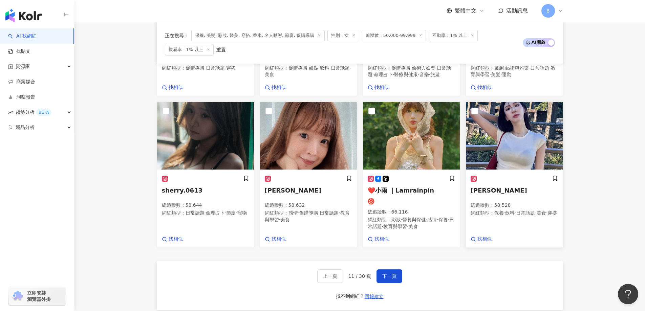
click at [508, 154] on img at bounding box center [514, 136] width 97 height 68
click at [410, 155] on img at bounding box center [411, 136] width 97 height 68
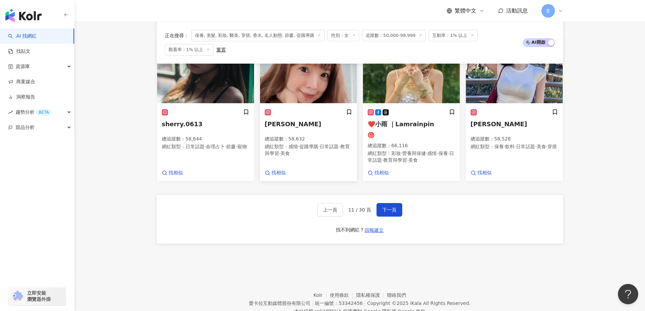
scroll to position [554, 0]
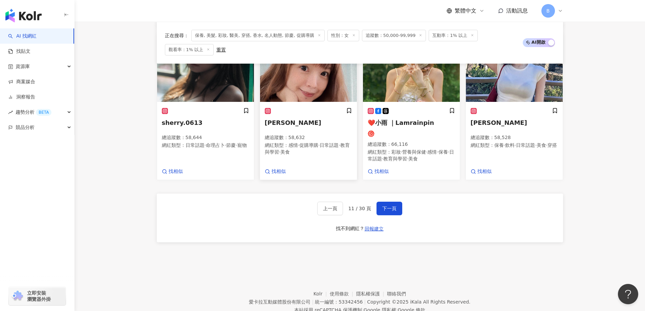
click at [317, 85] on img at bounding box center [308, 68] width 97 height 68
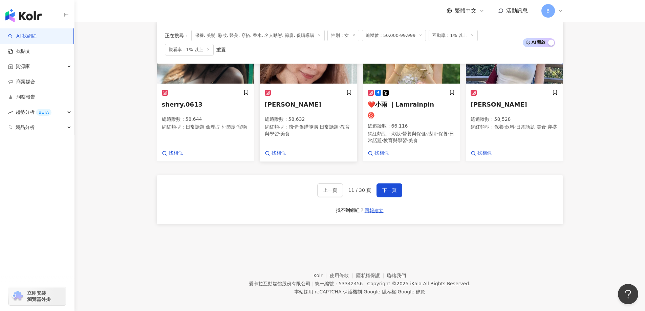
scroll to position [588, 0]
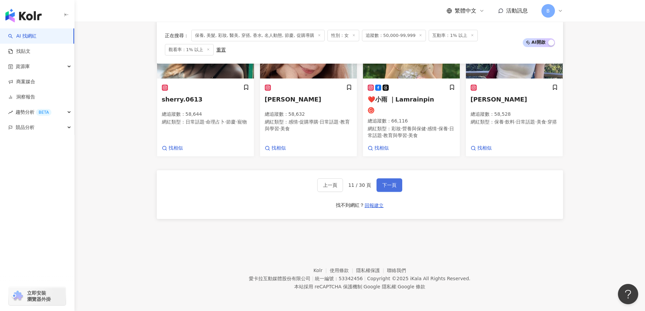
click at [389, 188] on span "下一頁" at bounding box center [389, 185] width 14 height 5
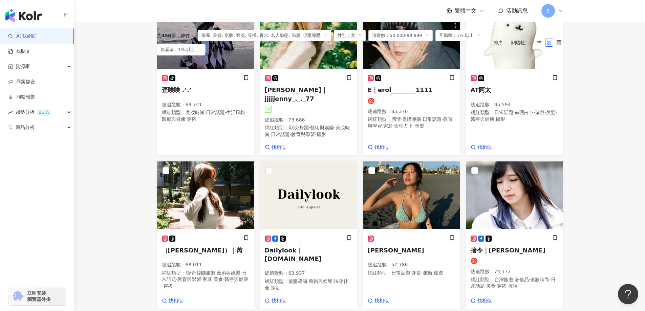
scroll to position [229, 0]
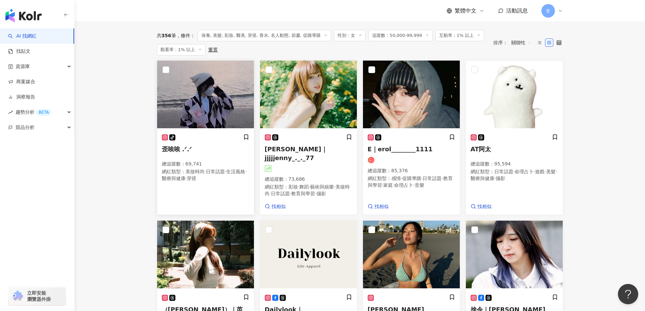
click at [224, 88] on img at bounding box center [205, 95] width 97 height 68
click at [422, 102] on img at bounding box center [411, 95] width 97 height 68
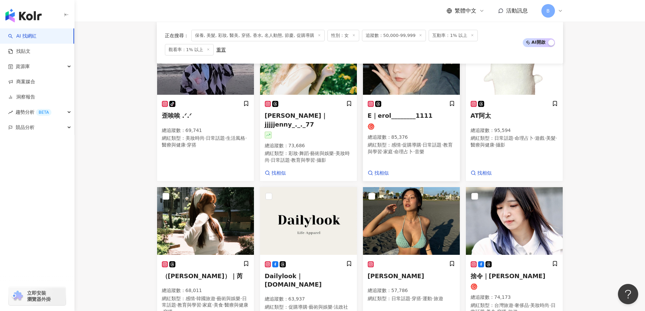
scroll to position [297, 0]
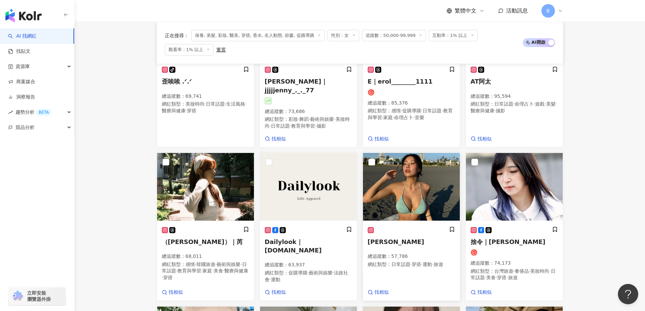
click at [422, 199] on img at bounding box center [411, 187] width 97 height 68
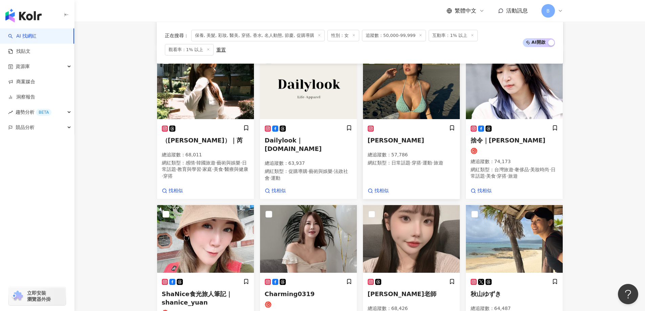
scroll to position [500, 0]
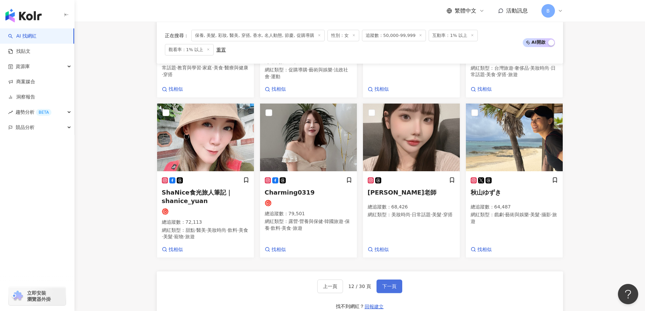
click at [390, 286] on span "下一頁" at bounding box center [389, 286] width 14 height 5
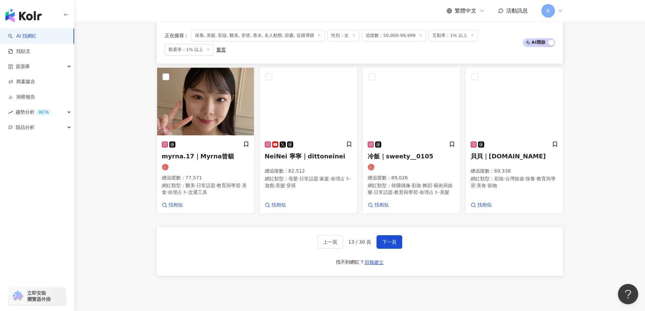
scroll to position [603, 0]
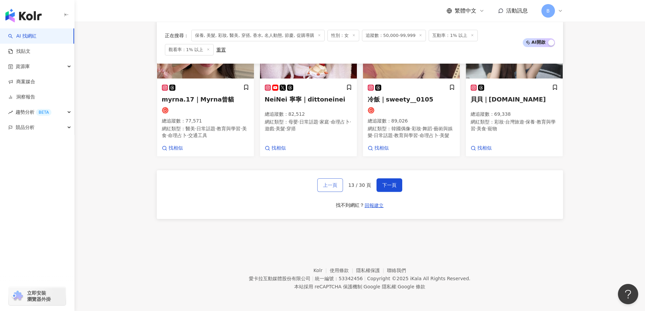
click at [330, 183] on span "上一頁" at bounding box center [330, 185] width 14 height 5
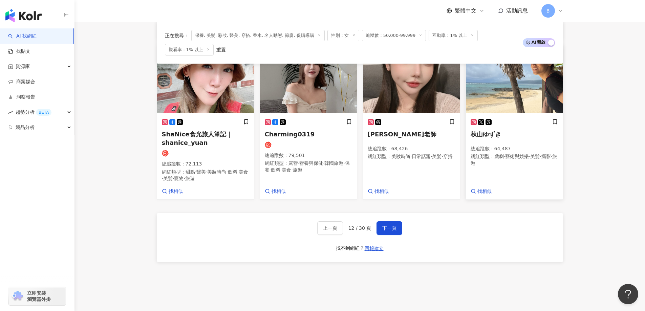
scroll to position [500, 0]
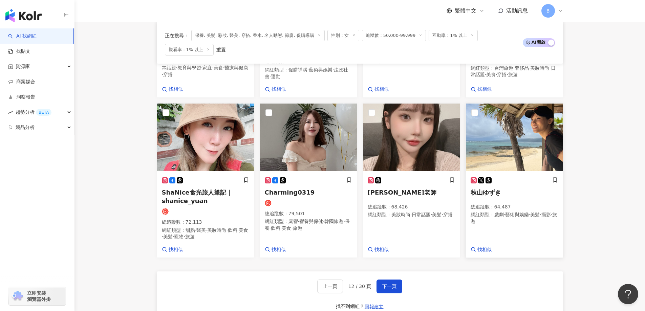
click at [510, 120] on img at bounding box center [514, 138] width 97 height 68
click at [387, 288] on span "下一頁" at bounding box center [389, 286] width 14 height 5
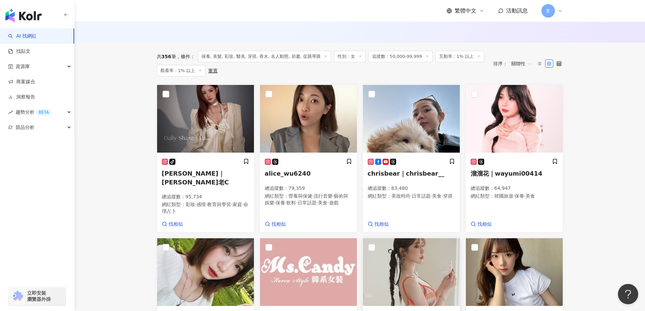
scroll to position [195, 0]
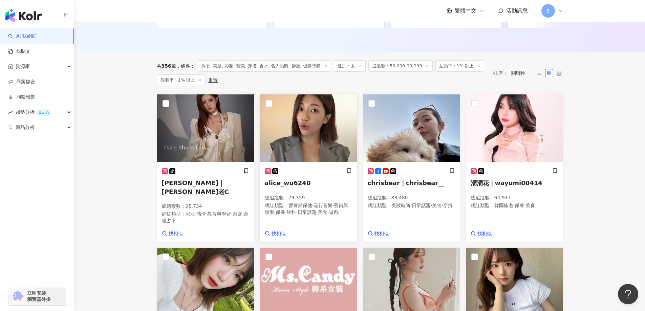
click at [288, 108] on img at bounding box center [308, 129] width 97 height 68
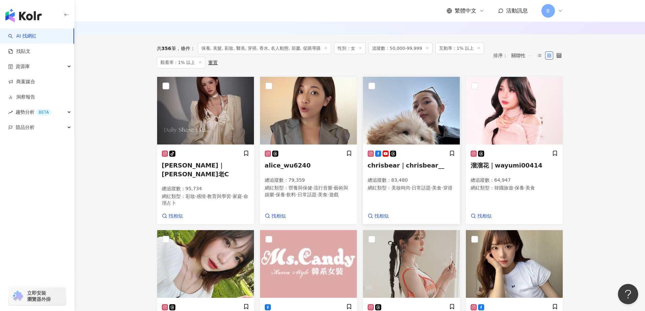
scroll to position [229, 0]
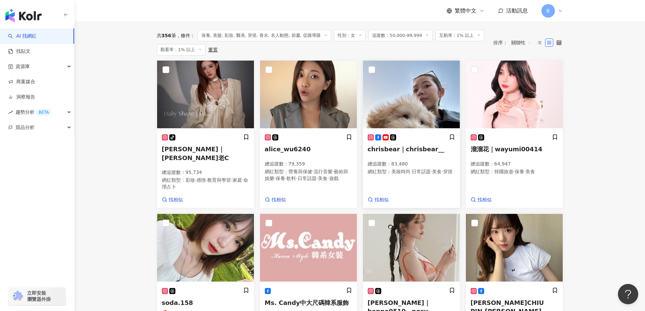
click at [419, 129] on div at bounding box center [411, 95] width 97 height 69
click at [413, 99] on img at bounding box center [411, 95] width 97 height 68
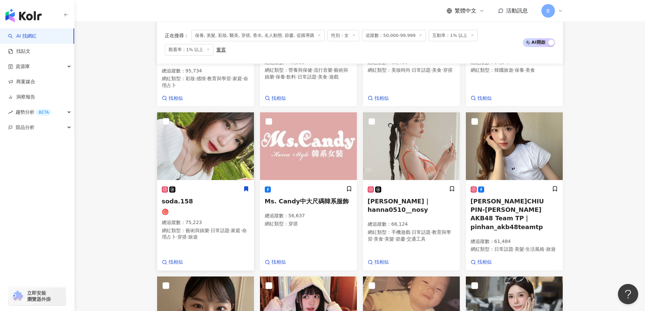
click at [204, 162] on img at bounding box center [205, 146] width 97 height 68
click at [504, 139] on img at bounding box center [514, 146] width 97 height 68
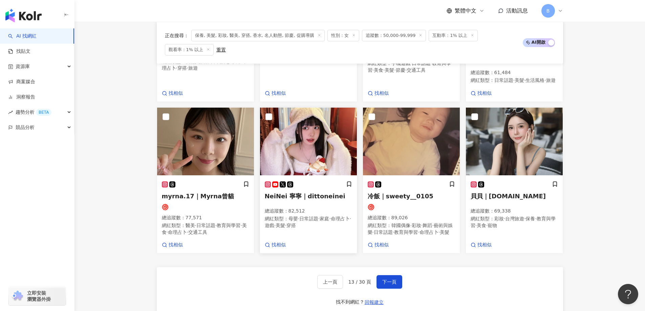
scroll to position [500, 0]
click at [211, 144] on img at bounding box center [205, 141] width 97 height 68
click at [510, 137] on img at bounding box center [514, 141] width 97 height 68
click at [390, 285] on button "下一頁" at bounding box center [390, 282] width 26 height 14
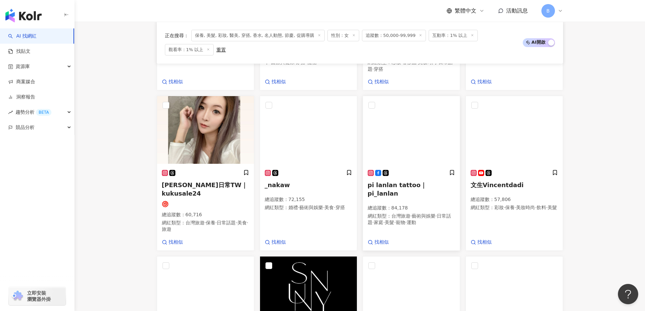
scroll to position [350, 0]
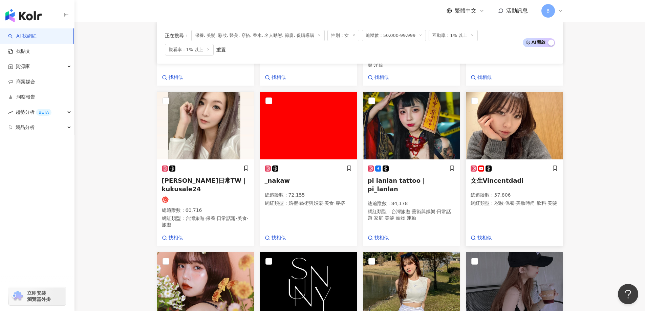
click at [491, 117] on img at bounding box center [514, 126] width 97 height 68
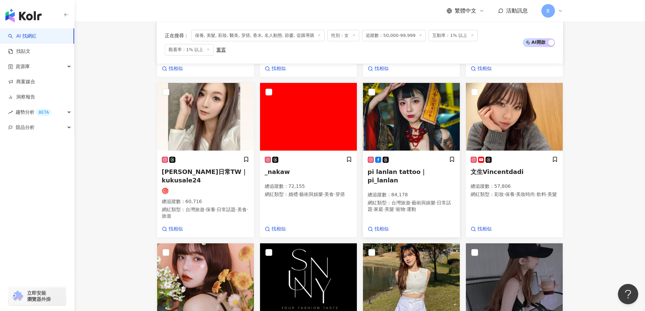
scroll to position [451, 0]
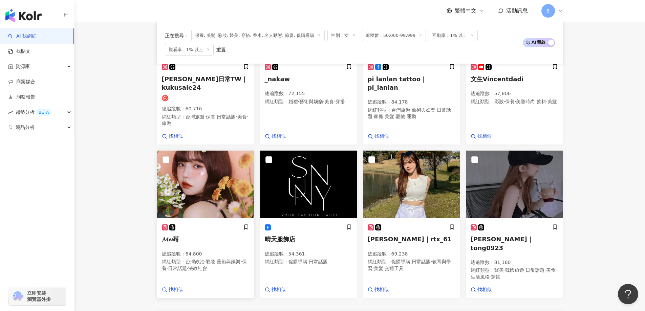
click at [176, 197] on img at bounding box center [205, 185] width 97 height 68
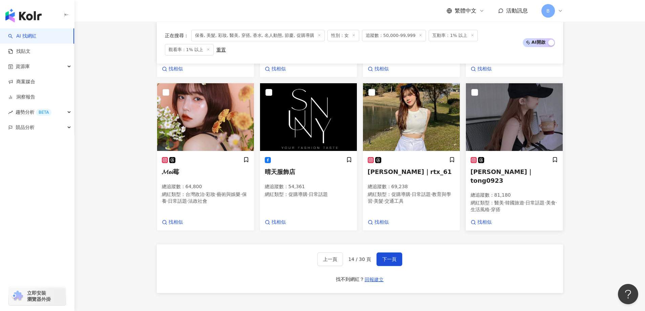
scroll to position [519, 0]
click at [417, 125] on img at bounding box center [411, 117] width 97 height 68
click at [520, 110] on img at bounding box center [514, 117] width 97 height 68
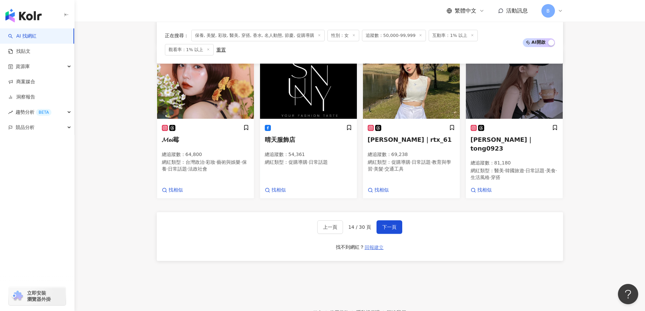
scroll to position [588, 0]
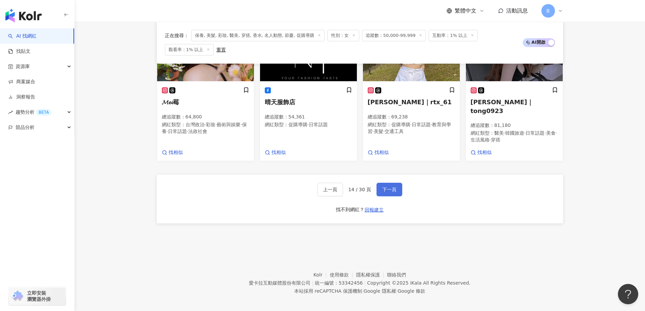
click at [392, 187] on span "下一頁" at bounding box center [389, 189] width 14 height 5
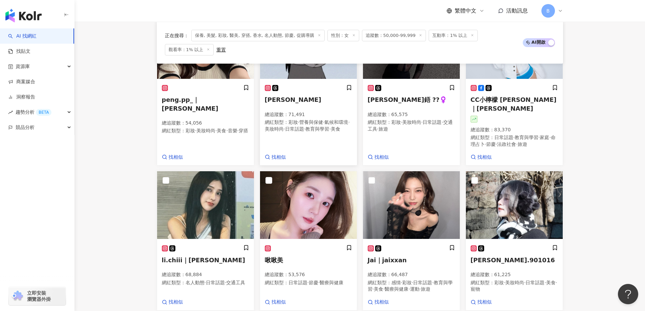
scroll to position [337, 0]
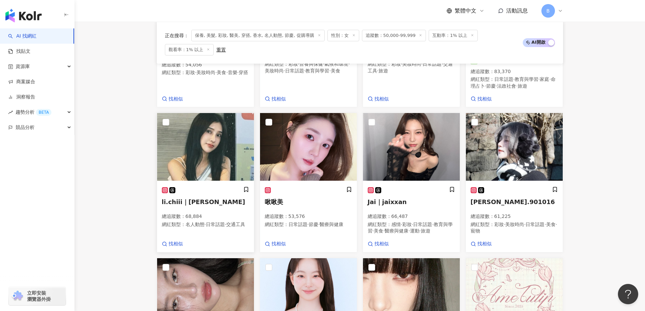
click at [212, 145] on img at bounding box center [205, 147] width 97 height 68
click at [133, 140] on main "不分平台 台灣 搜尋 您可能感興趣： haikyu_rement_love haikyu_rement_love 香水油 香水品牌 類型 性別 追蹤數 互動率…" at bounding box center [360, 84] width 571 height 799
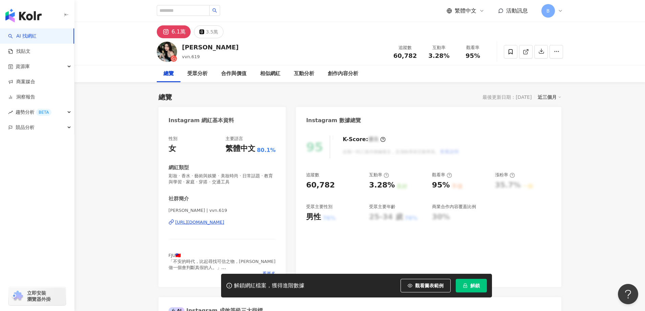
click at [527, 50] on line at bounding box center [526, 50] width 3 height 3
click at [528, 55] on span at bounding box center [526, 51] width 6 height 7
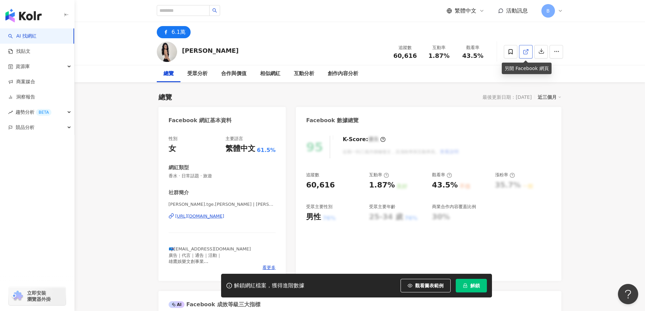
click at [528, 51] on icon at bounding box center [526, 52] width 6 height 6
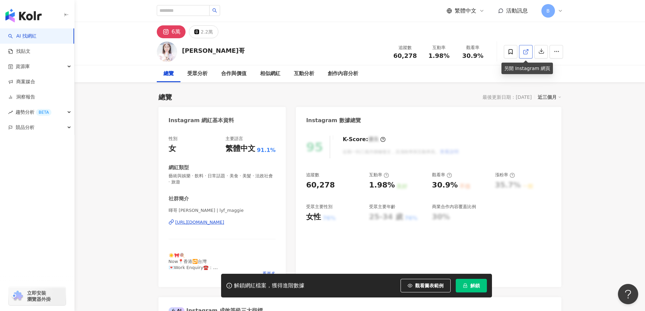
click at [525, 53] on icon at bounding box center [526, 52] width 6 height 6
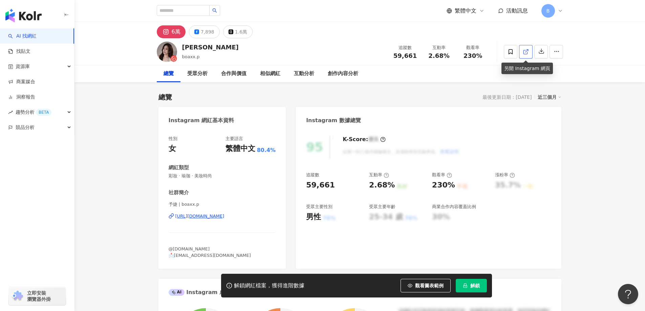
click at [526, 52] on line at bounding box center [526, 50] width 3 height 3
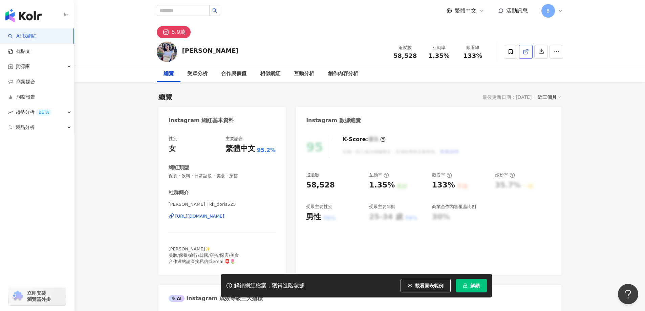
click at [527, 53] on icon at bounding box center [526, 52] width 6 height 6
click at [528, 55] on span at bounding box center [526, 51] width 6 height 7
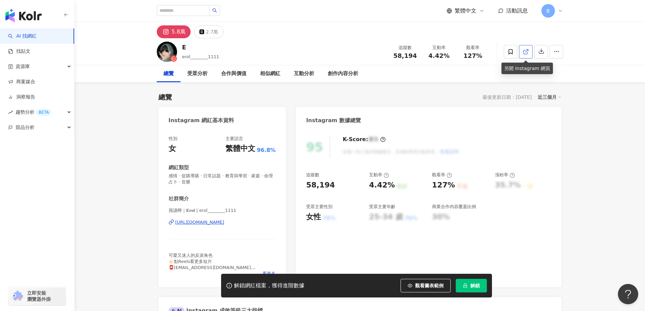
click at [525, 50] on icon at bounding box center [526, 52] width 6 height 6
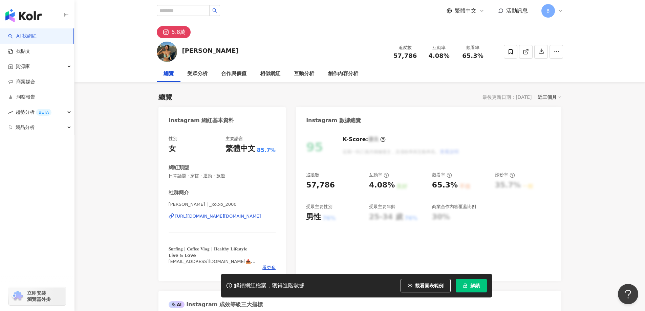
drag, startPoint x: 591, startPoint y: 127, endPoint x: 535, endPoint y: 78, distance: 75.1
click at [523, 52] on icon at bounding box center [526, 52] width 6 height 6
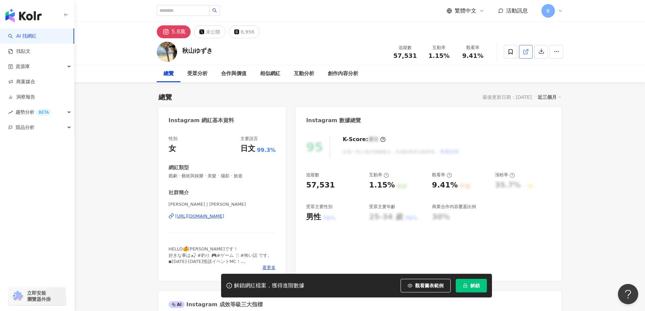
click at [524, 50] on icon at bounding box center [526, 52] width 6 height 6
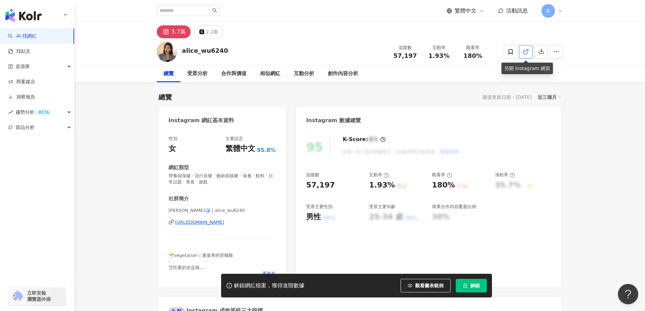
click at [524, 53] on icon at bounding box center [526, 52] width 4 height 4
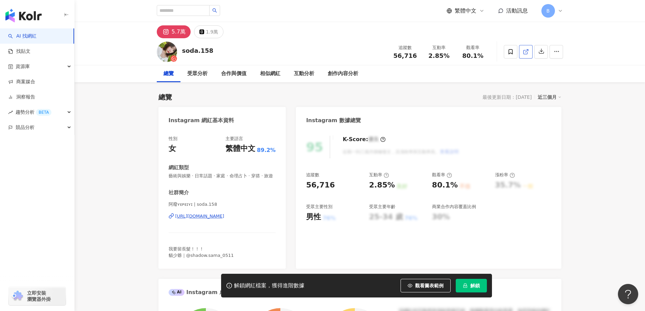
click at [525, 51] on icon at bounding box center [526, 52] width 6 height 6
click at [526, 53] on icon at bounding box center [526, 52] width 6 height 6
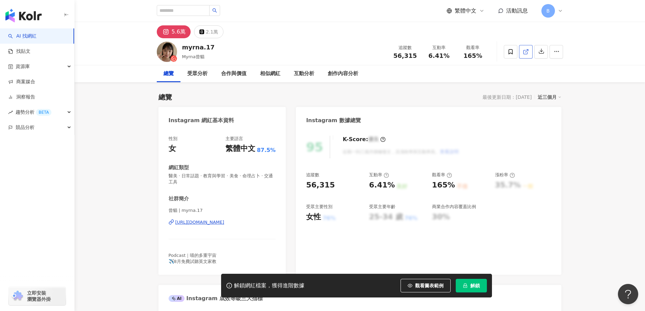
click at [527, 53] on icon at bounding box center [526, 52] width 4 height 4
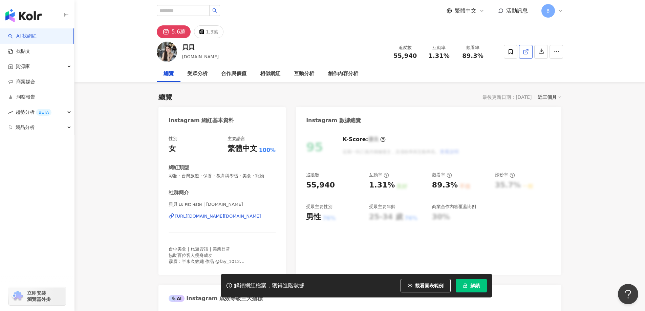
click at [525, 55] on span at bounding box center [526, 51] width 6 height 7
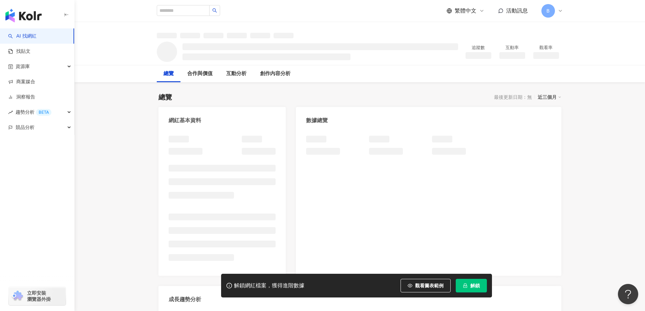
drag, startPoint x: 127, startPoint y: 135, endPoint x: 344, endPoint y: 101, distance: 219.7
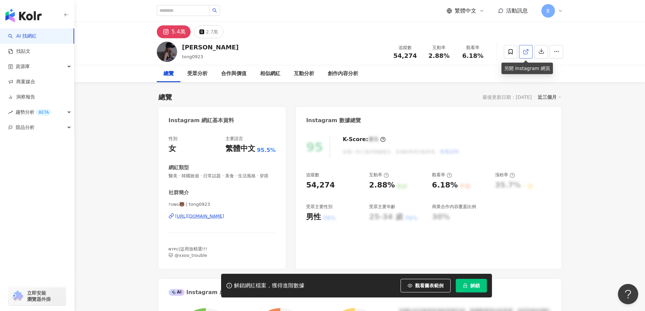
click at [525, 51] on icon at bounding box center [526, 52] width 6 height 6
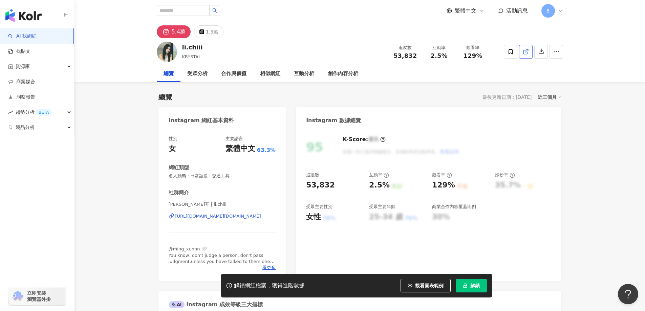
click at [528, 49] on polyline at bounding box center [528, 50] width 2 height 2
